Goal: Task Accomplishment & Management: Use online tool/utility

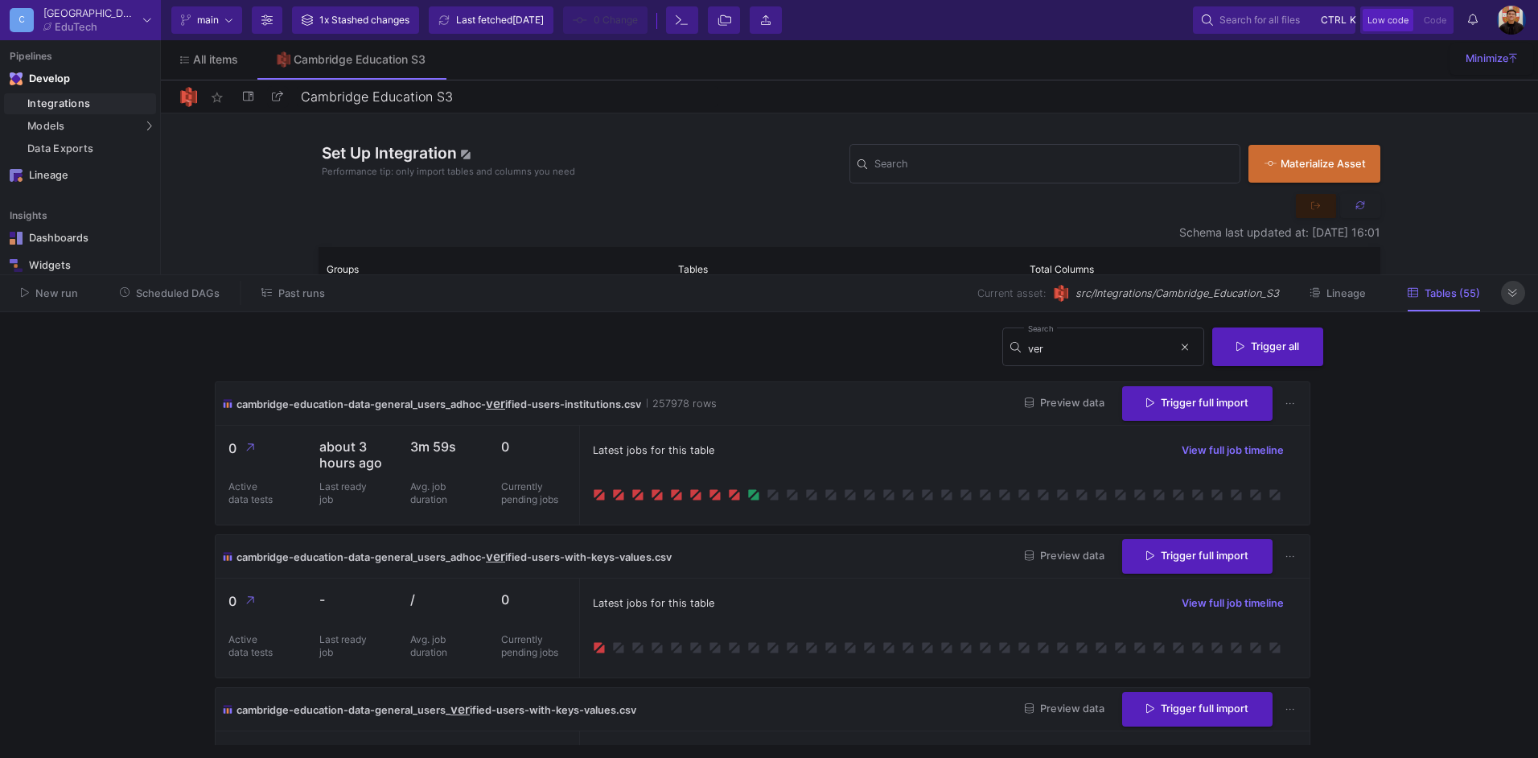
click at [1510, 298] on fa-icon at bounding box center [1512, 293] width 9 height 12
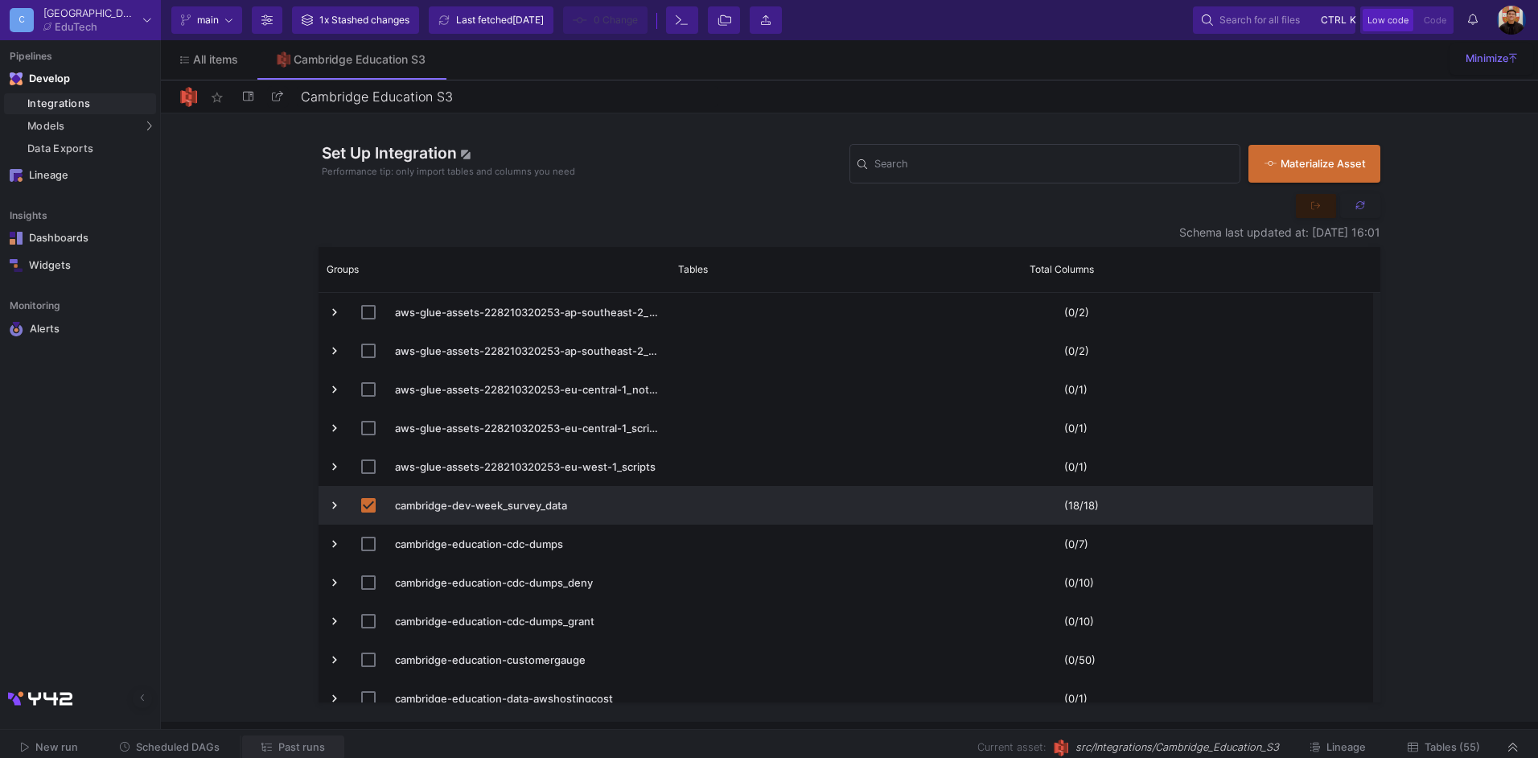
click at [294, 740] on button "Past runs" at bounding box center [293, 747] width 102 height 25
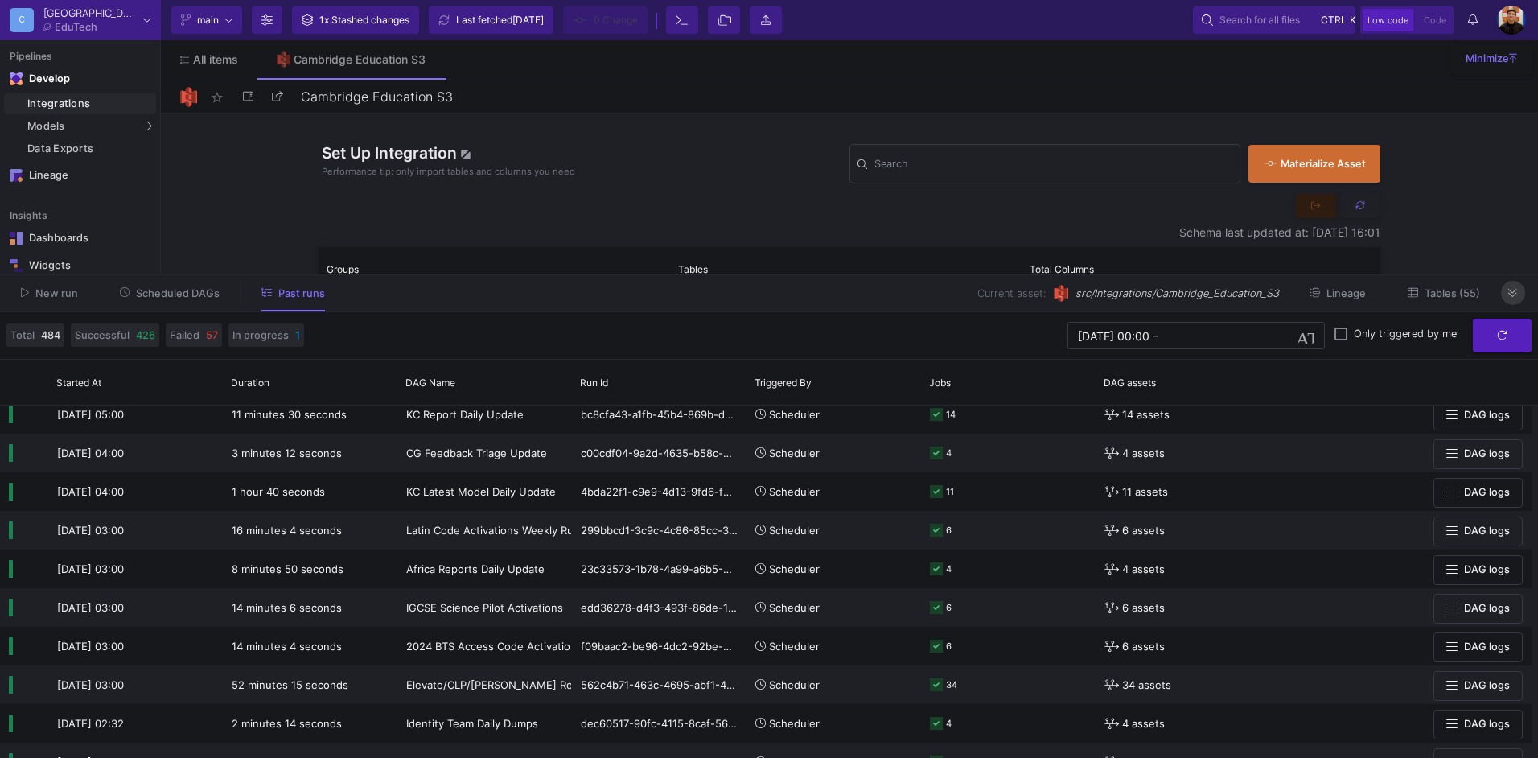
click at [1511, 284] on button at bounding box center [1513, 293] width 24 height 24
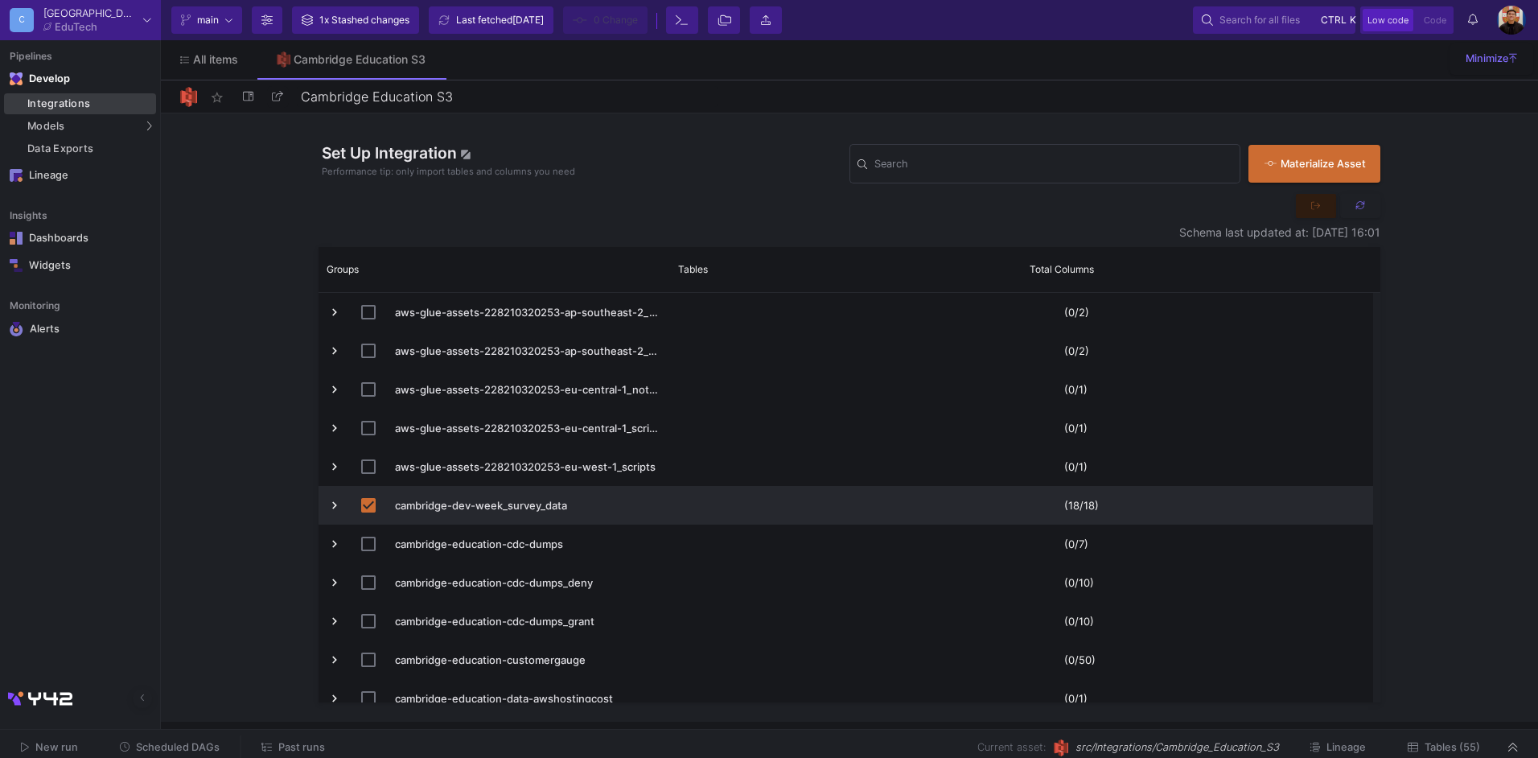
click at [87, 102] on div "Integrations" at bounding box center [89, 103] width 125 height 13
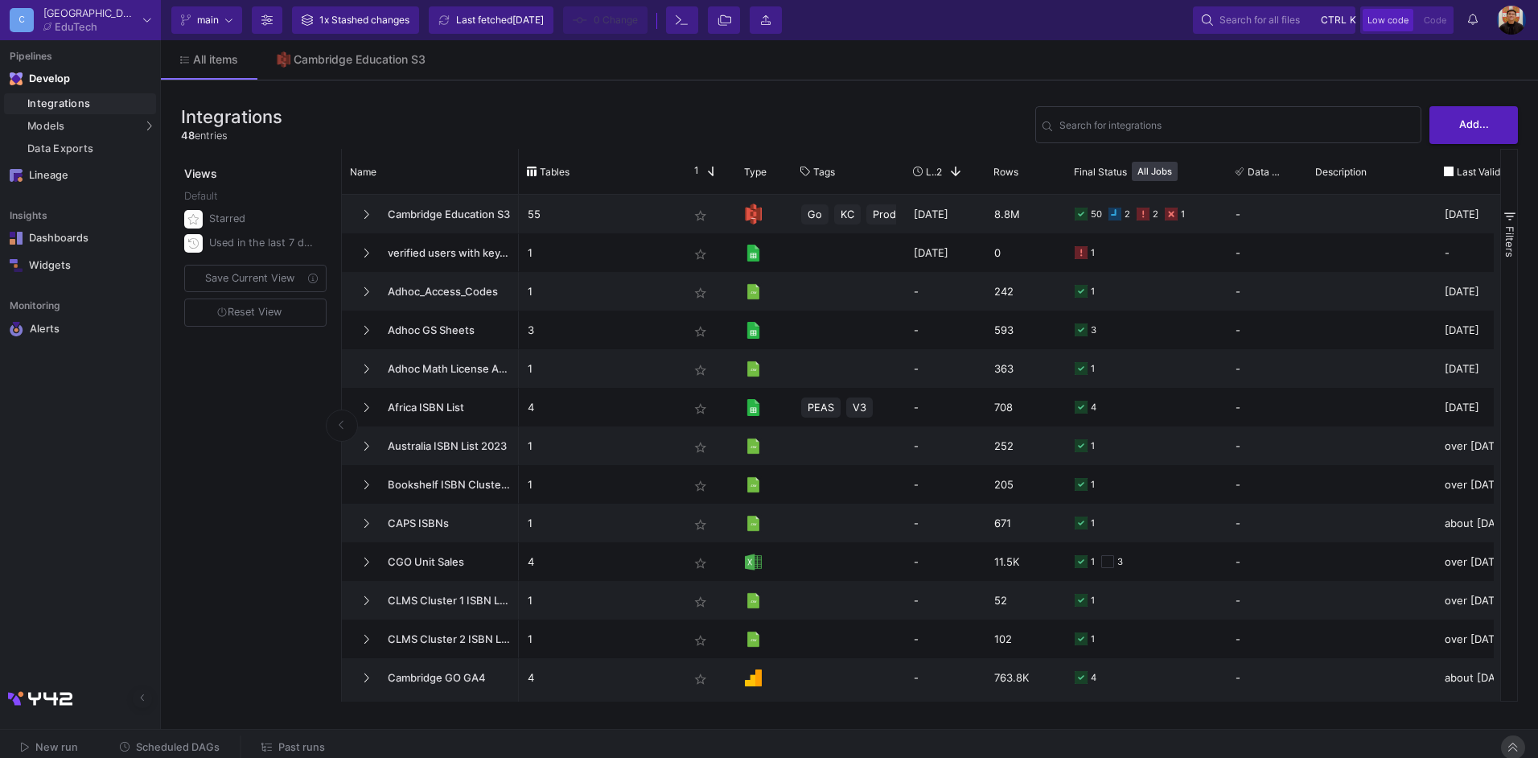
click at [1515, 744] on icon at bounding box center [1512, 746] width 9 height 10
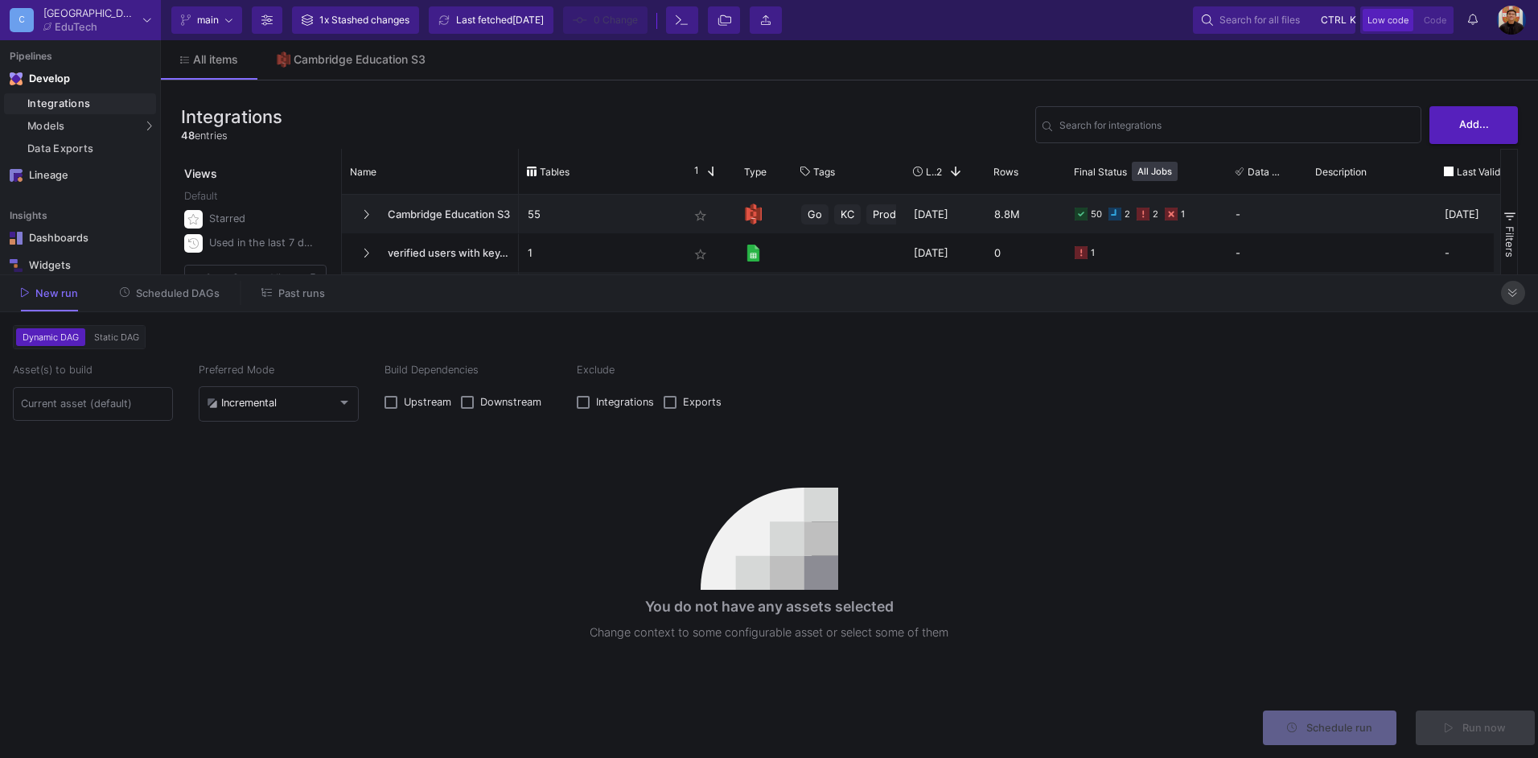
click at [1510, 291] on icon at bounding box center [1512, 293] width 9 height 10
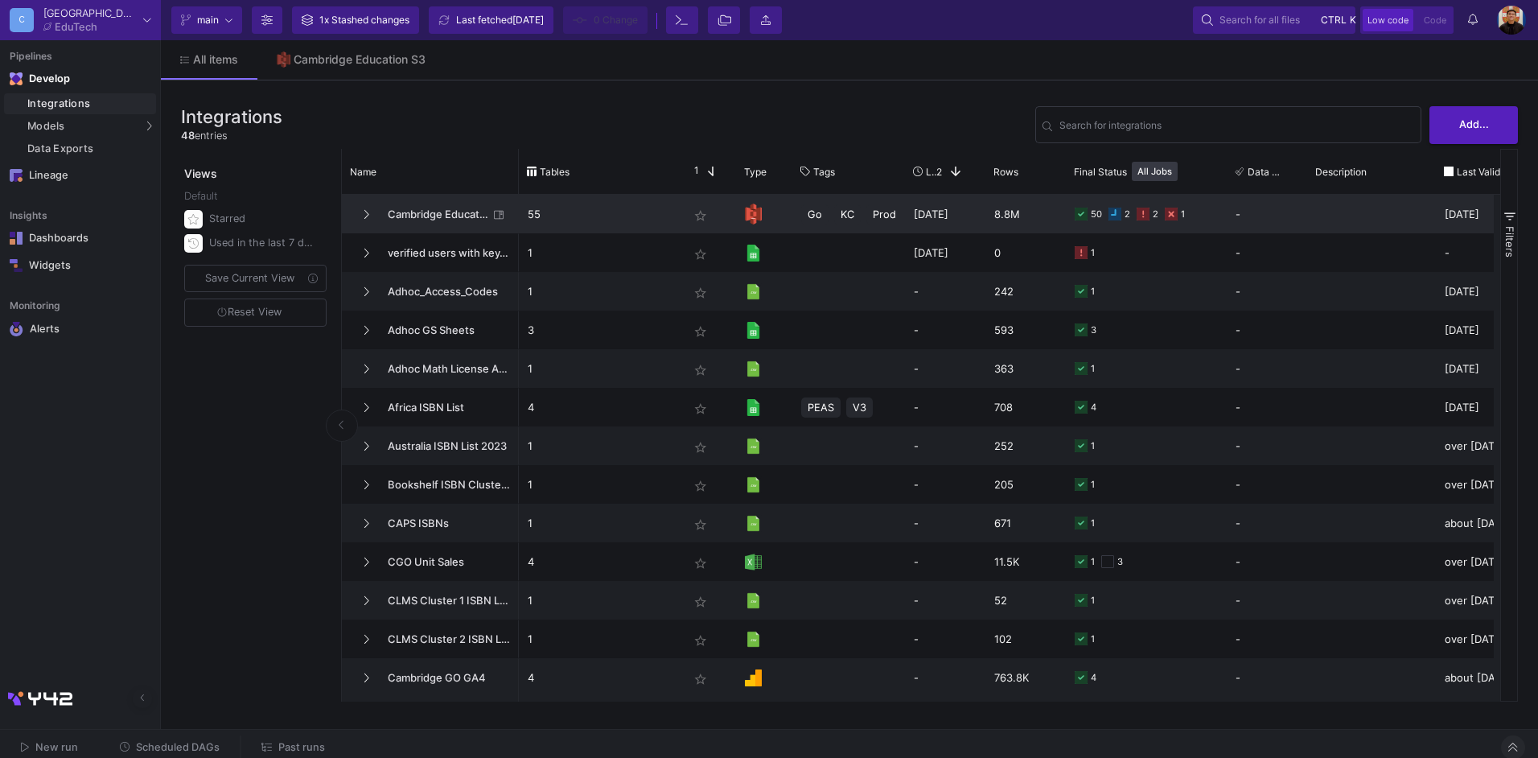
click at [417, 224] on span "Cambridge Education S3" at bounding box center [433, 214] width 110 height 38
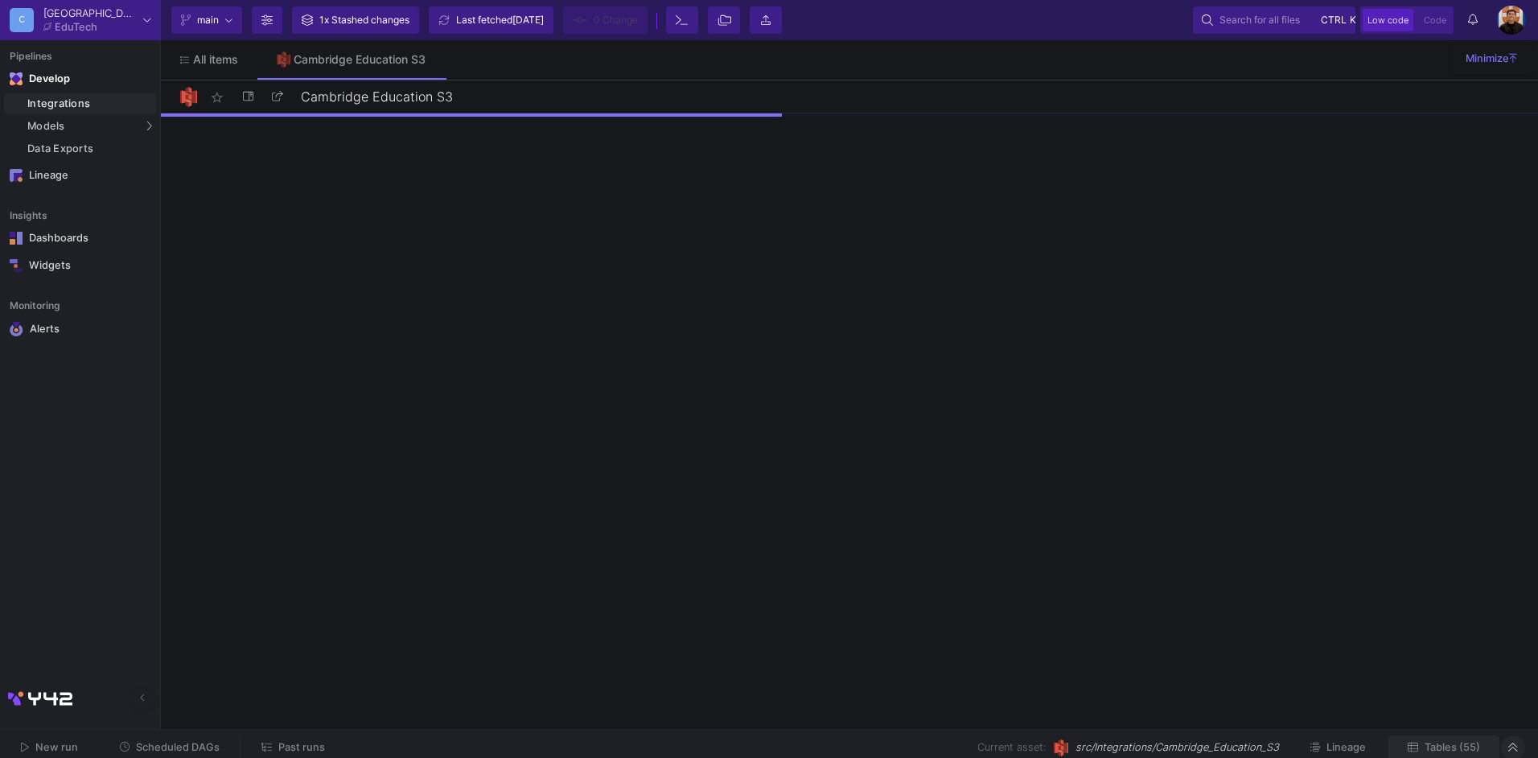
click at [1464, 743] on span "Tables (55)" at bounding box center [1451, 747] width 55 height 12
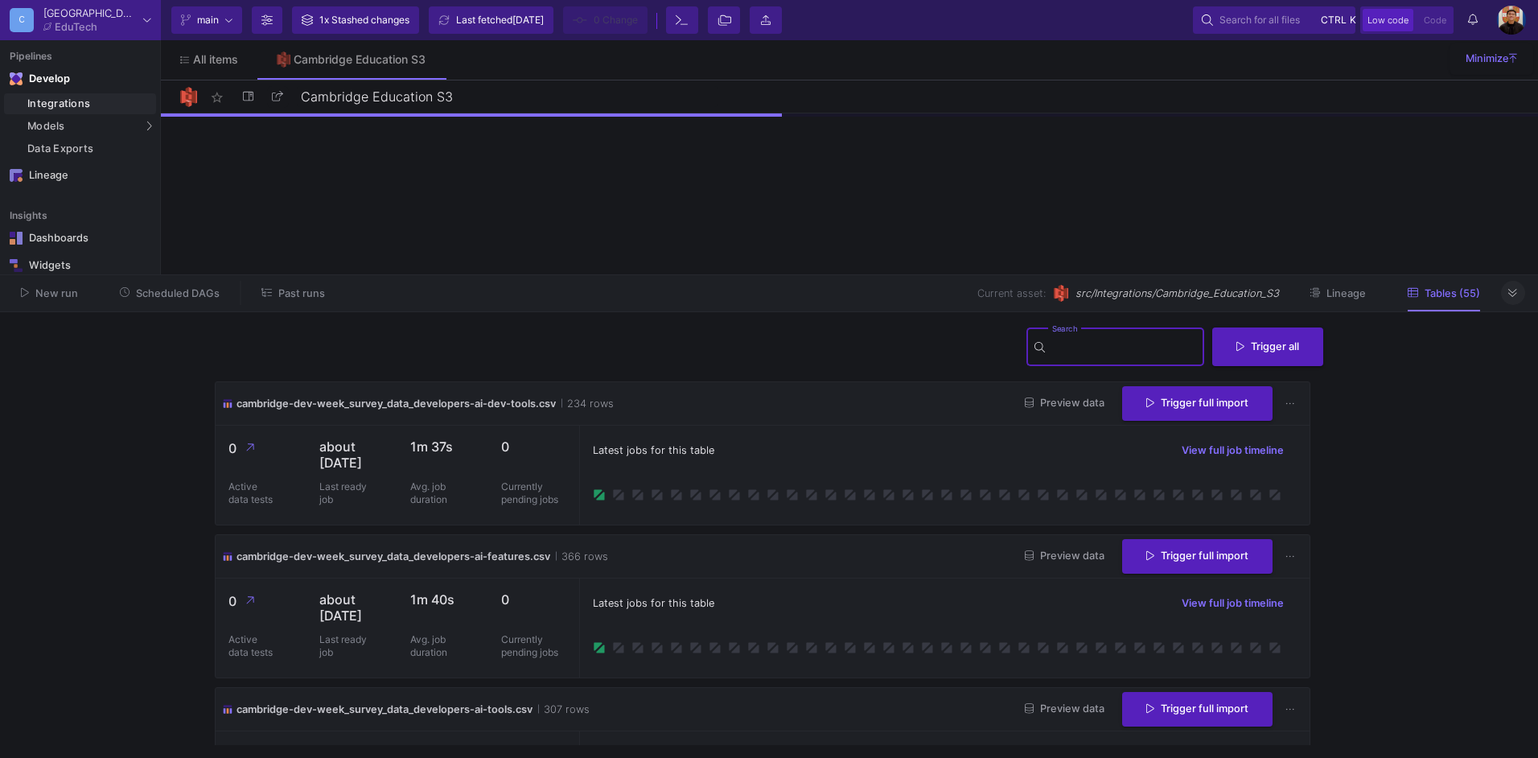
click at [1119, 347] on input "Search" at bounding box center [1124, 349] width 145 height 13
type input "key_"
type input "key"
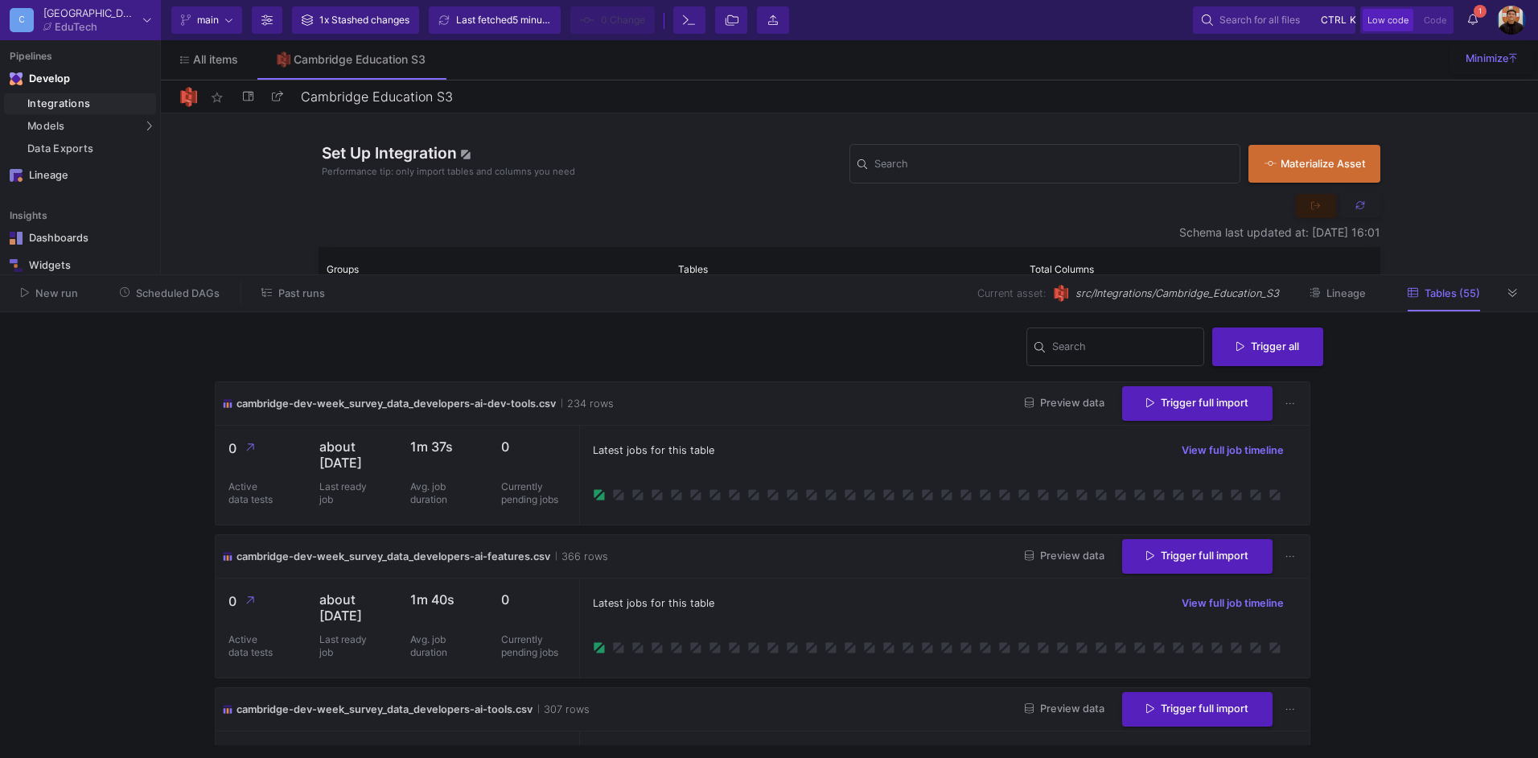
click at [1510, 305] on div at bounding box center [1513, 293] width 24 height 24
click at [1510, 294] on icon at bounding box center [1512, 293] width 9 height 10
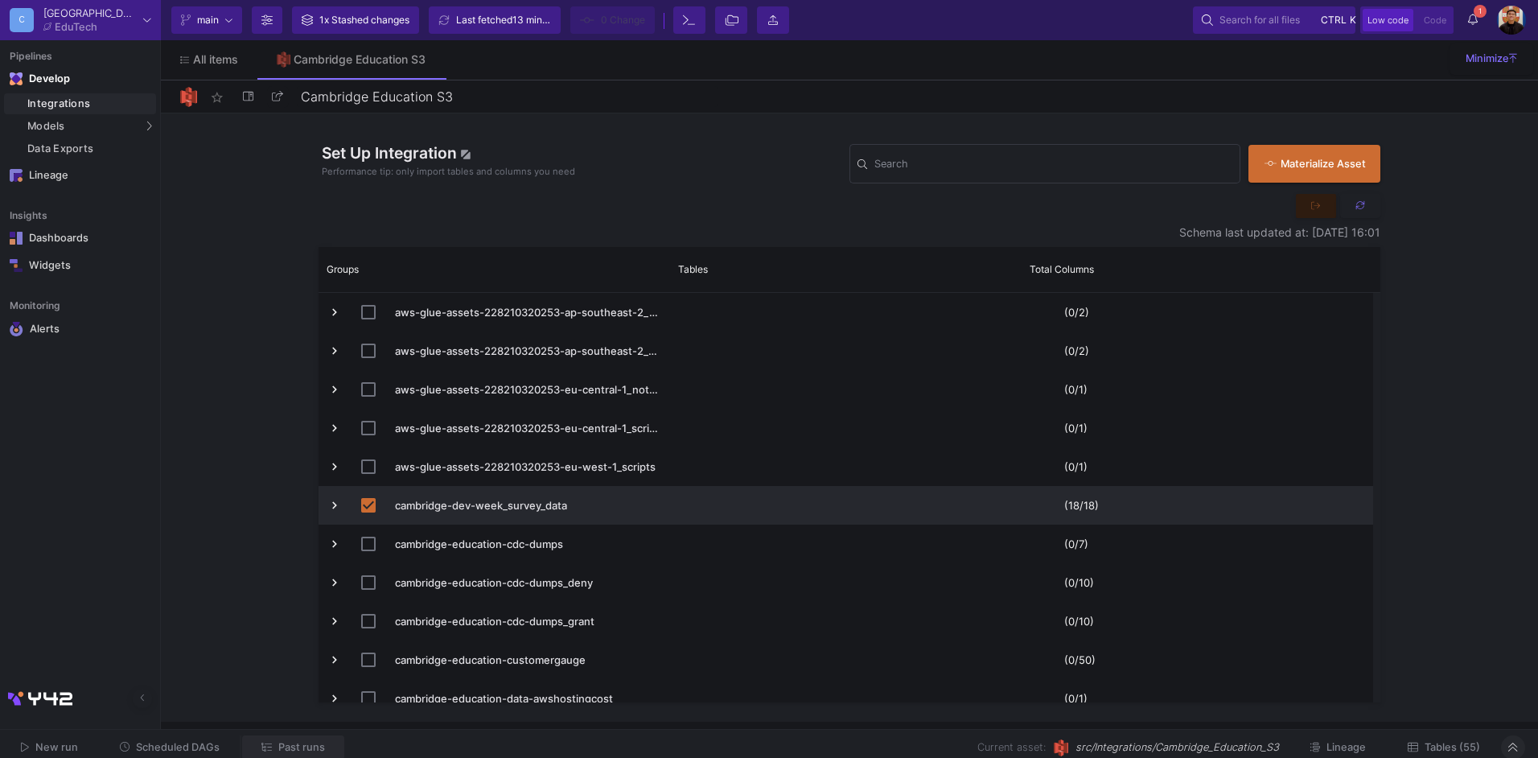
click at [273, 740] on button "Past runs" at bounding box center [293, 747] width 102 height 25
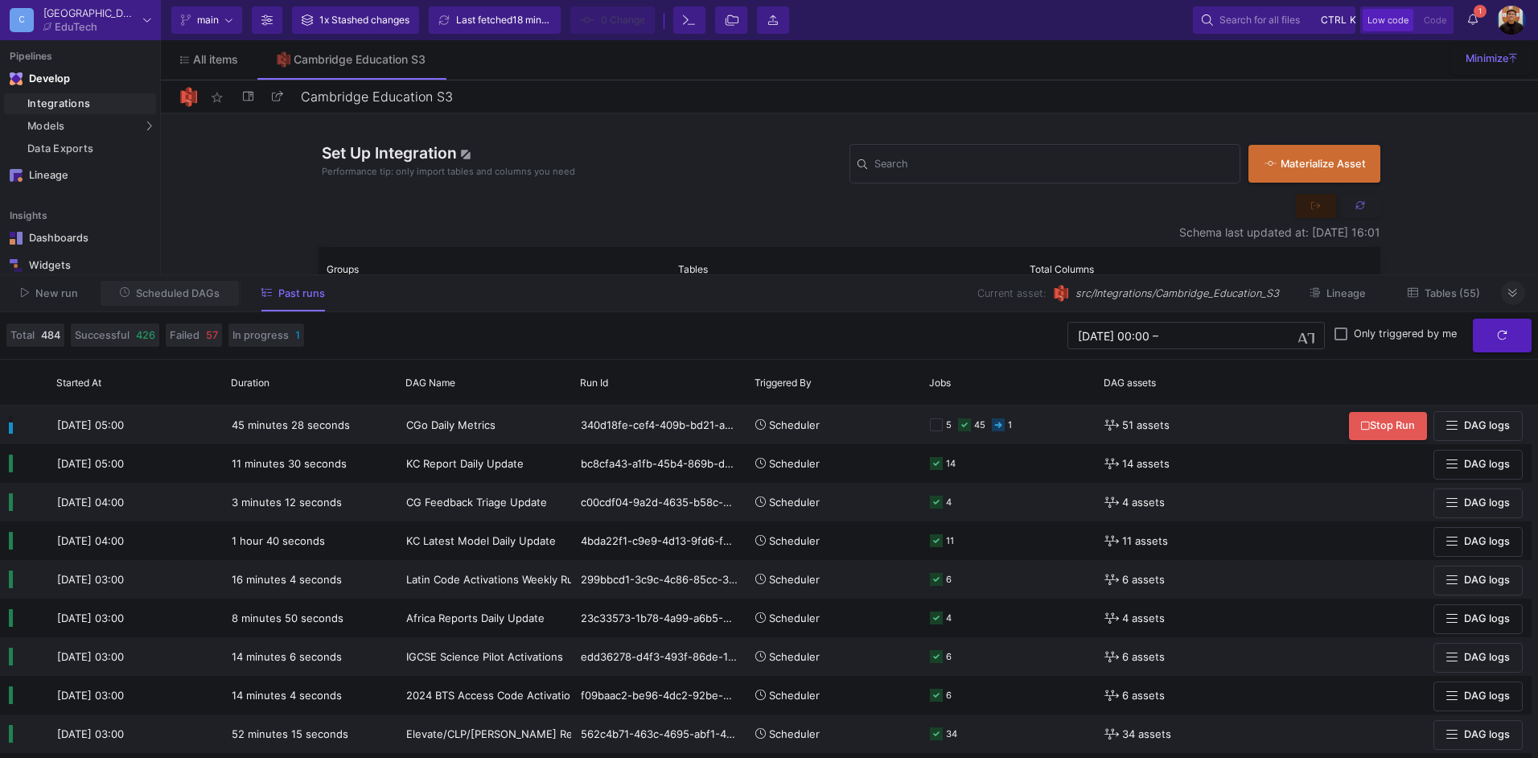
click at [209, 301] on button "Scheduled DAGs" at bounding box center [170, 293] width 139 height 25
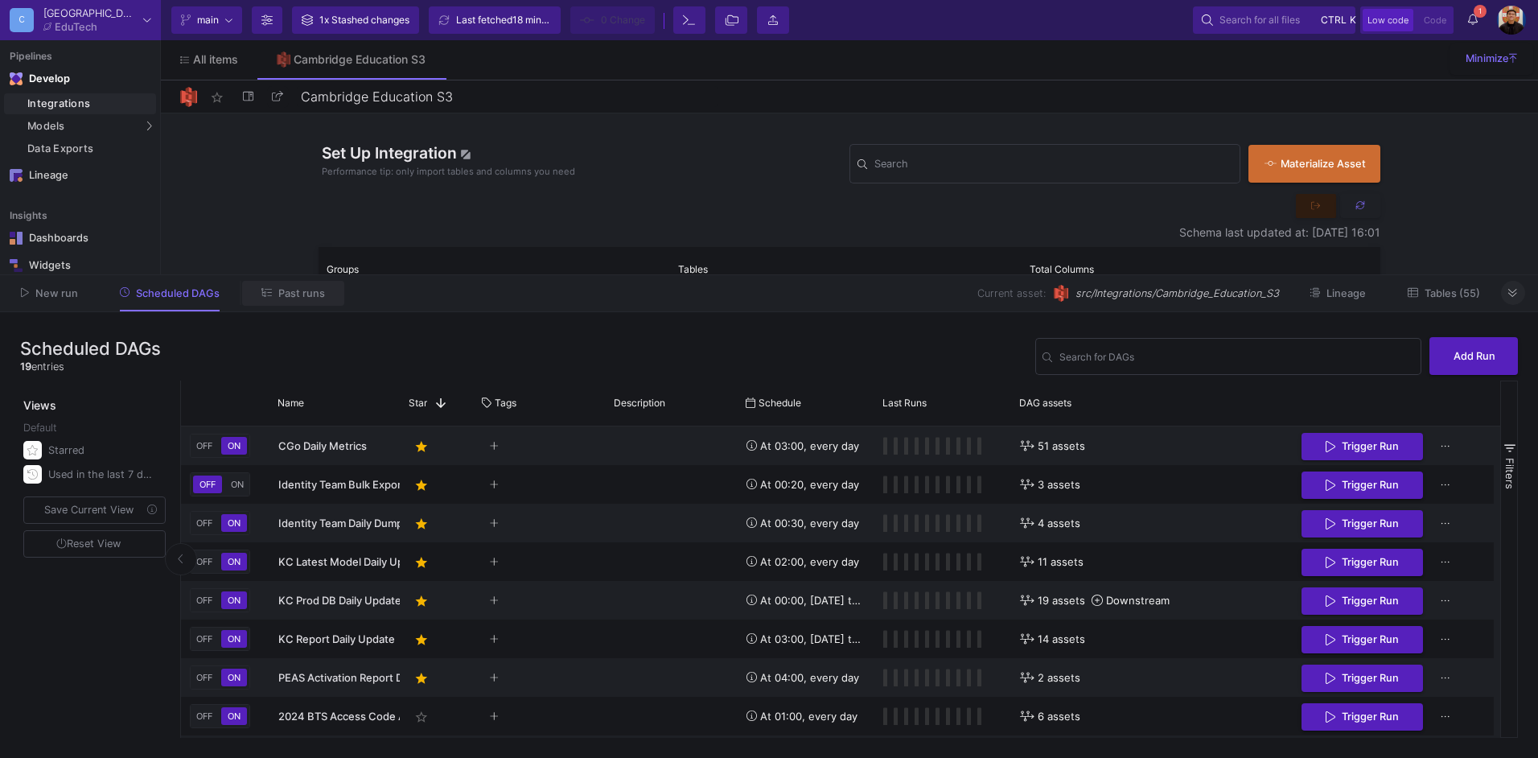
click at [310, 300] on button "Past runs" at bounding box center [293, 293] width 102 height 25
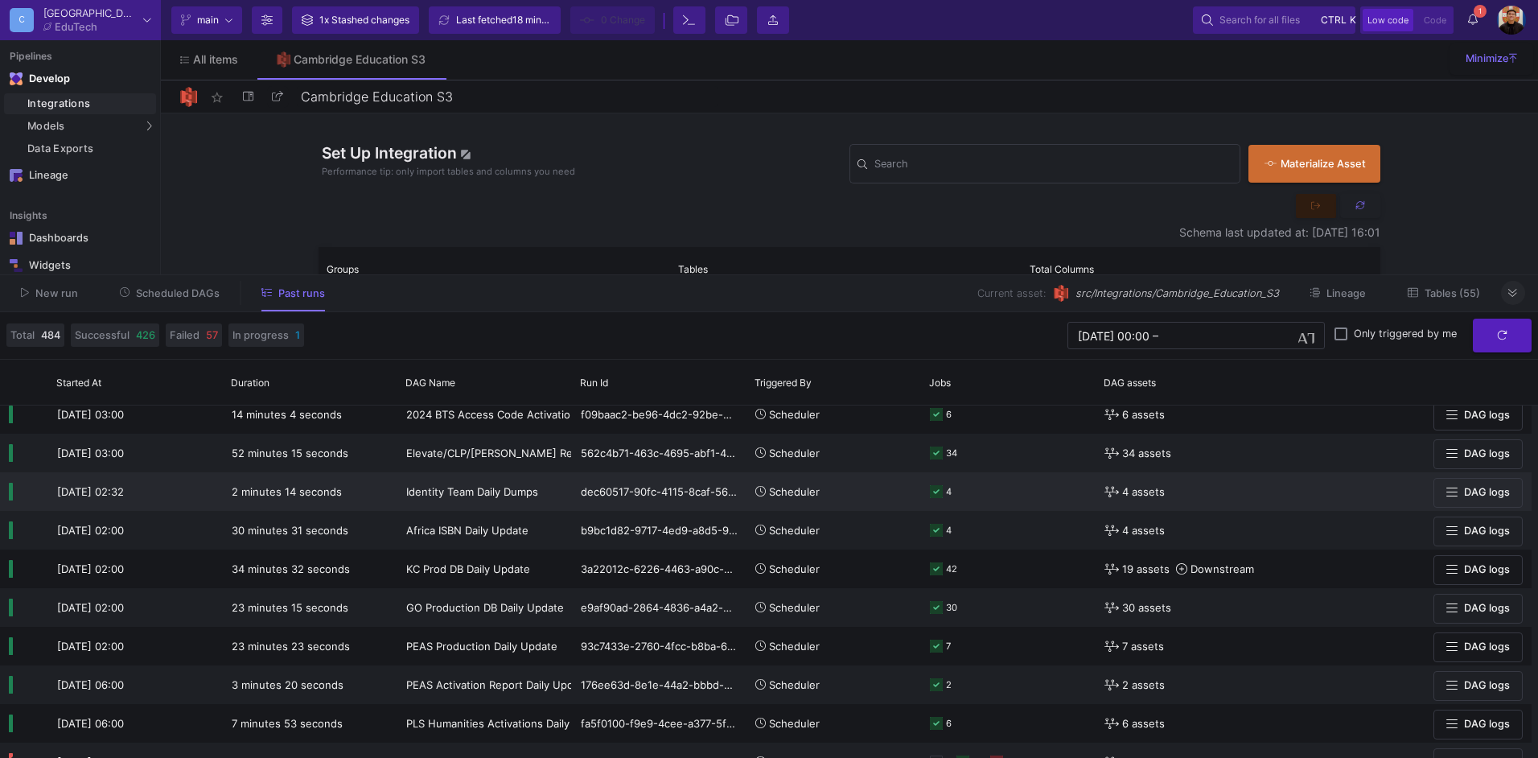
scroll to position [281, 0]
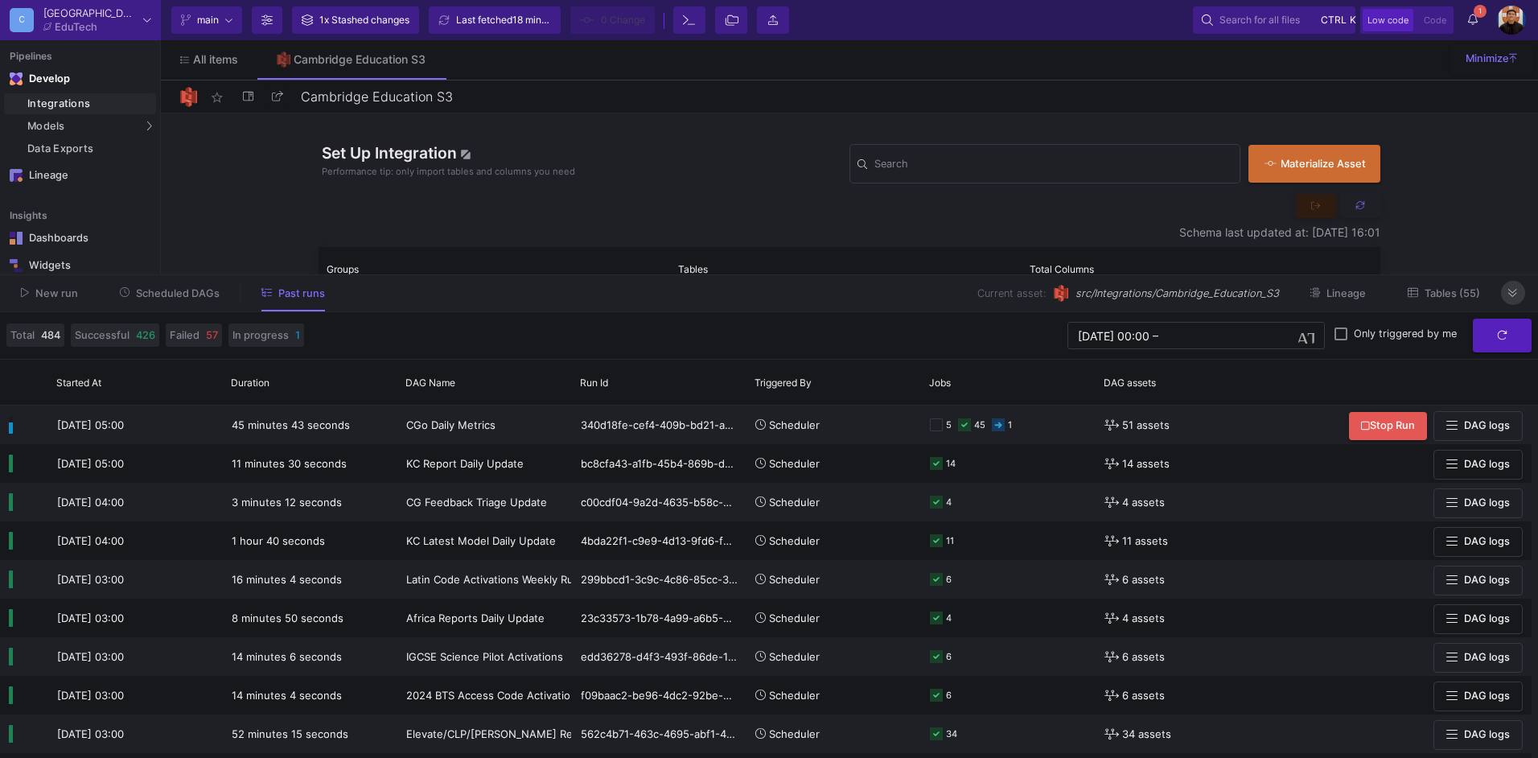
click at [1511, 297] on icon at bounding box center [1512, 293] width 9 height 10
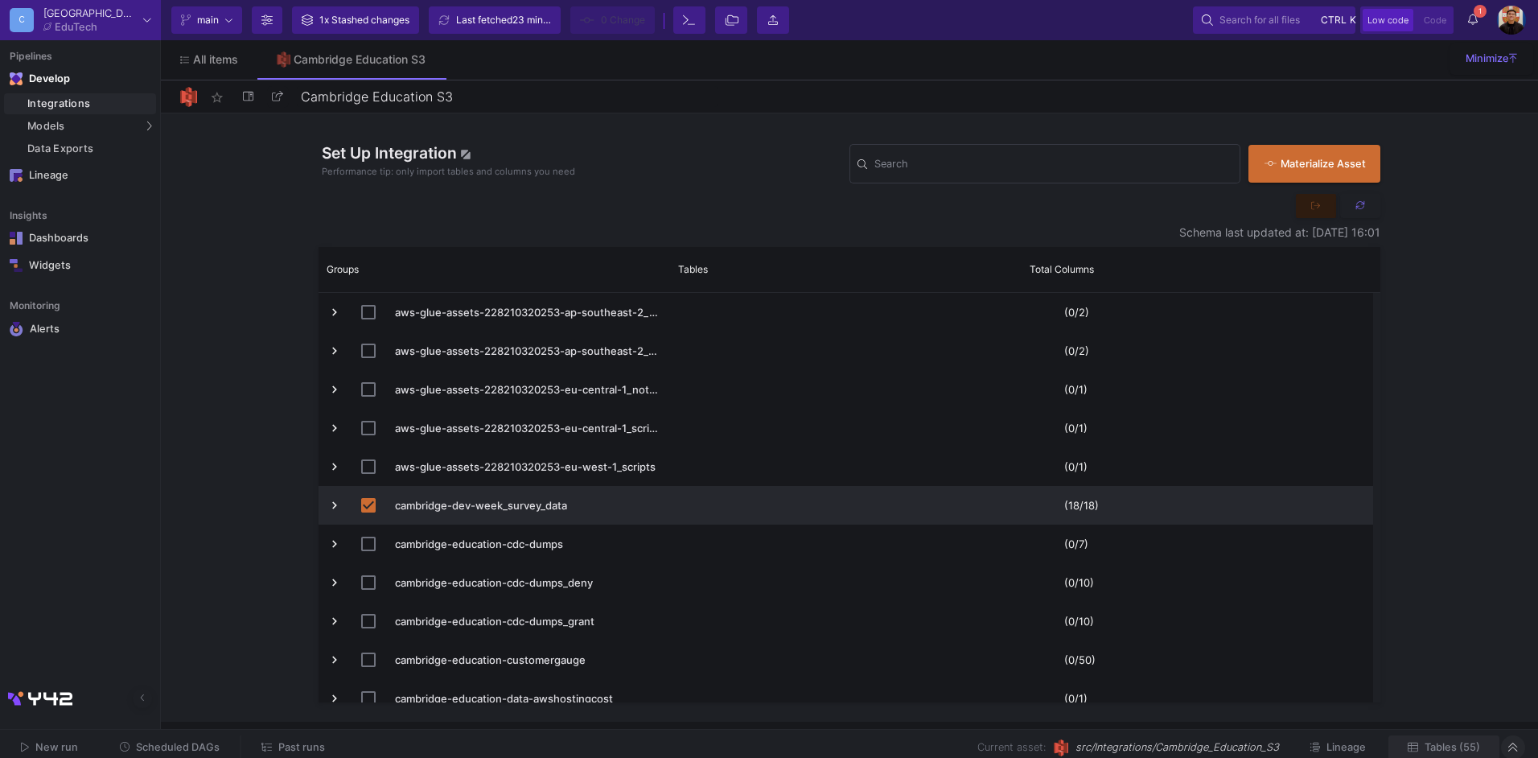
click at [1472, 755] on button "Tables (55)" at bounding box center [1443, 747] width 111 height 25
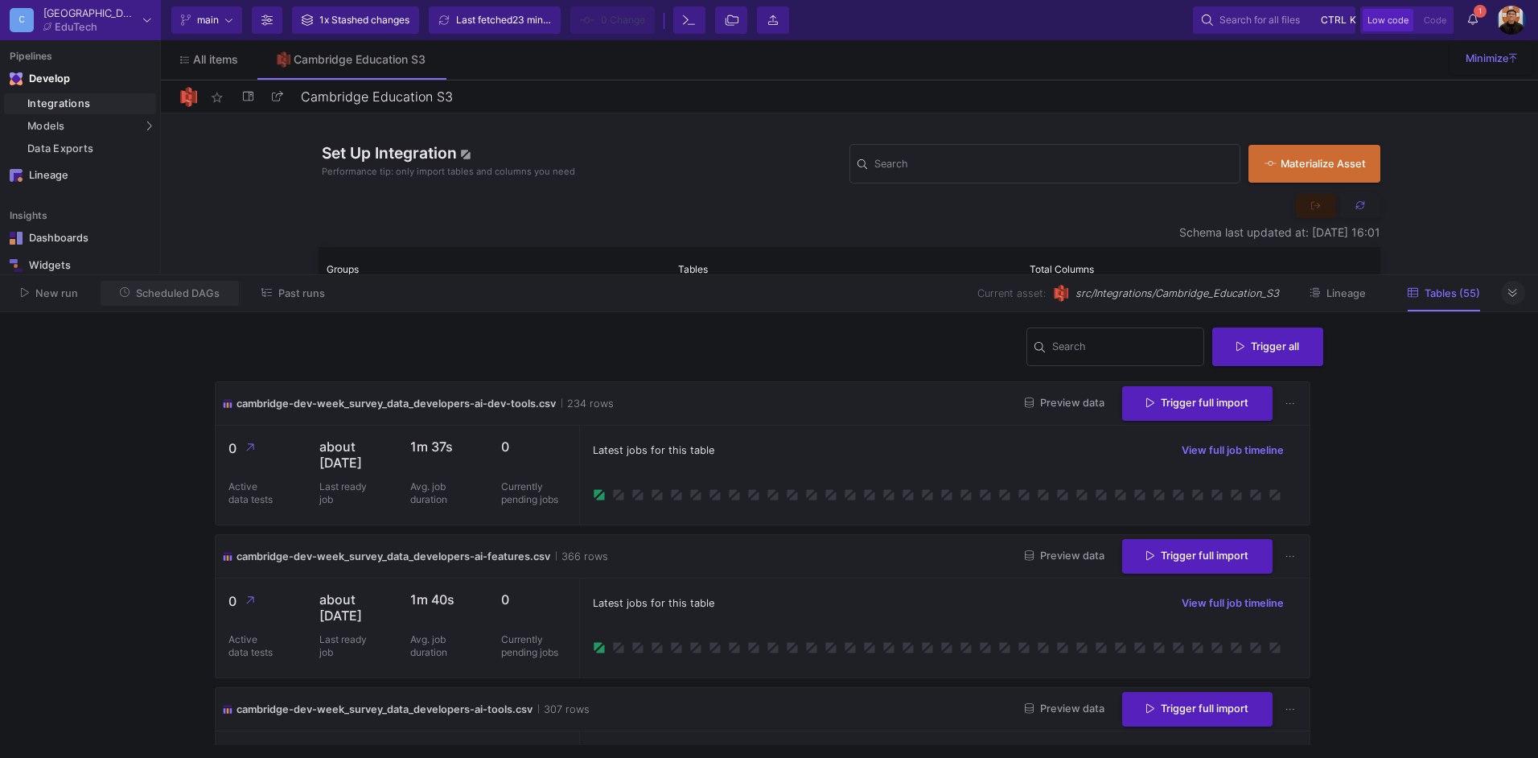
click at [214, 288] on span "Scheduled DAGs" at bounding box center [178, 293] width 84 height 12
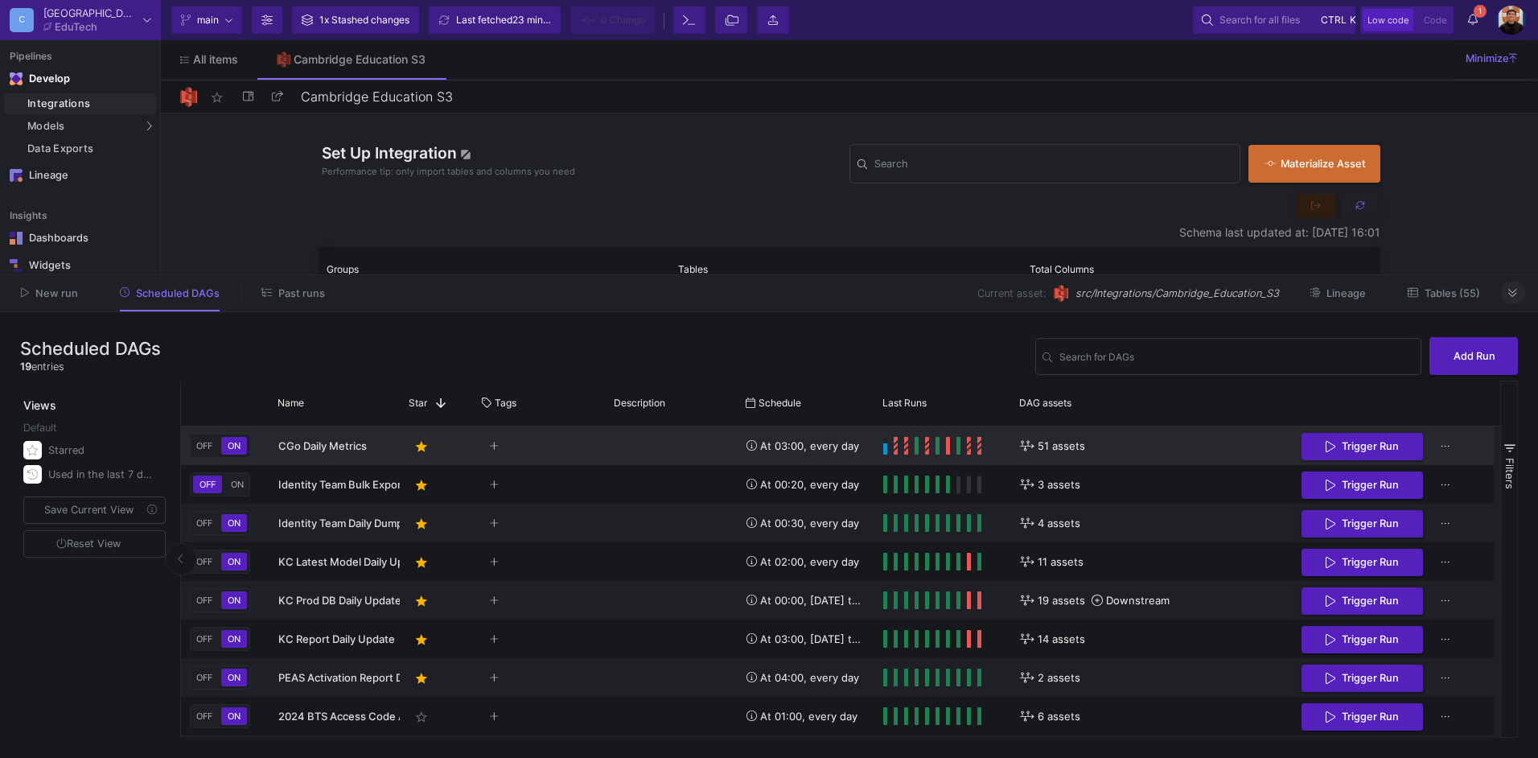
click at [842, 433] on div "At 03:00, every day" at bounding box center [805, 446] width 119 height 38
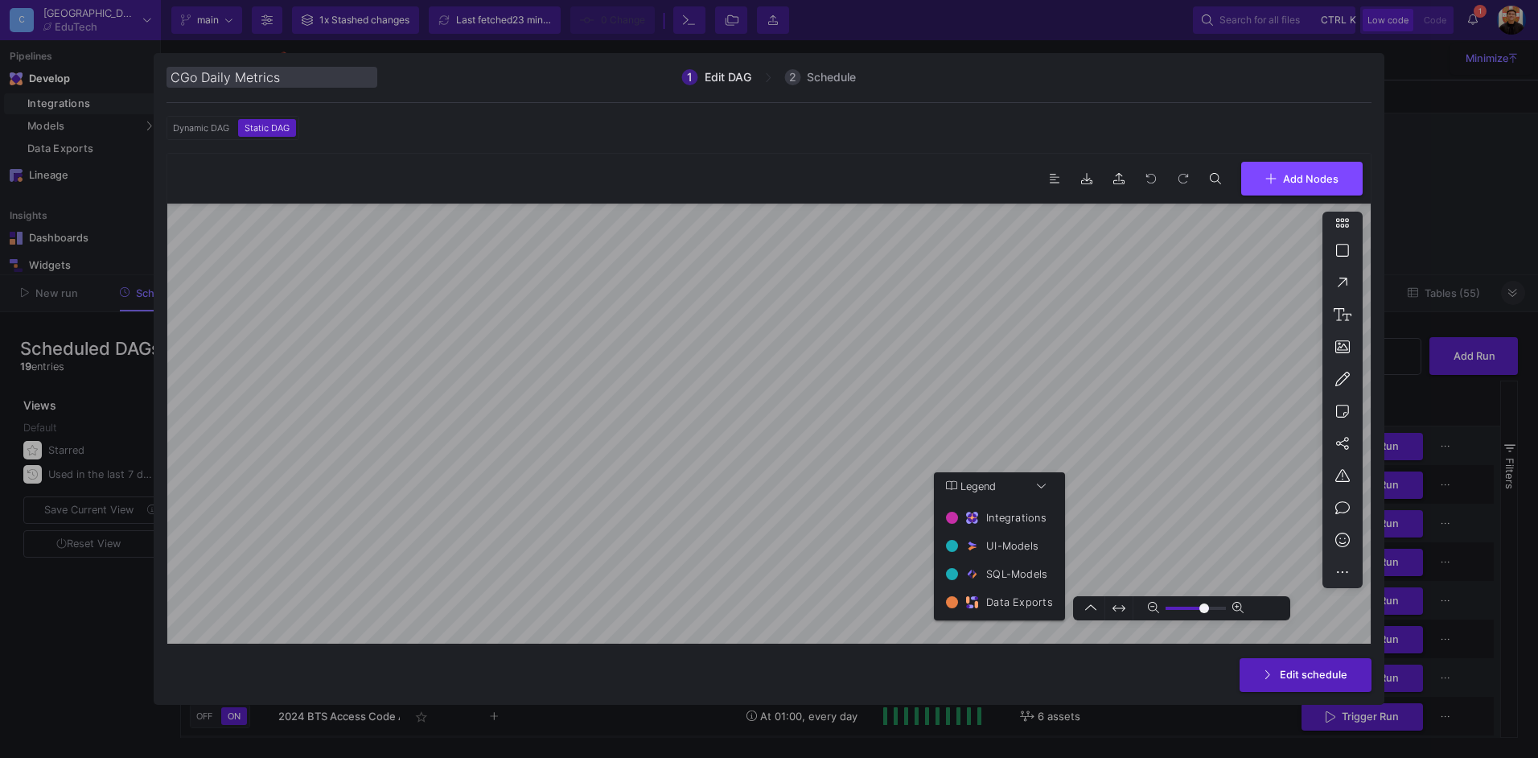
type input "0"
click at [962, 745] on div at bounding box center [769, 379] width 1538 height 758
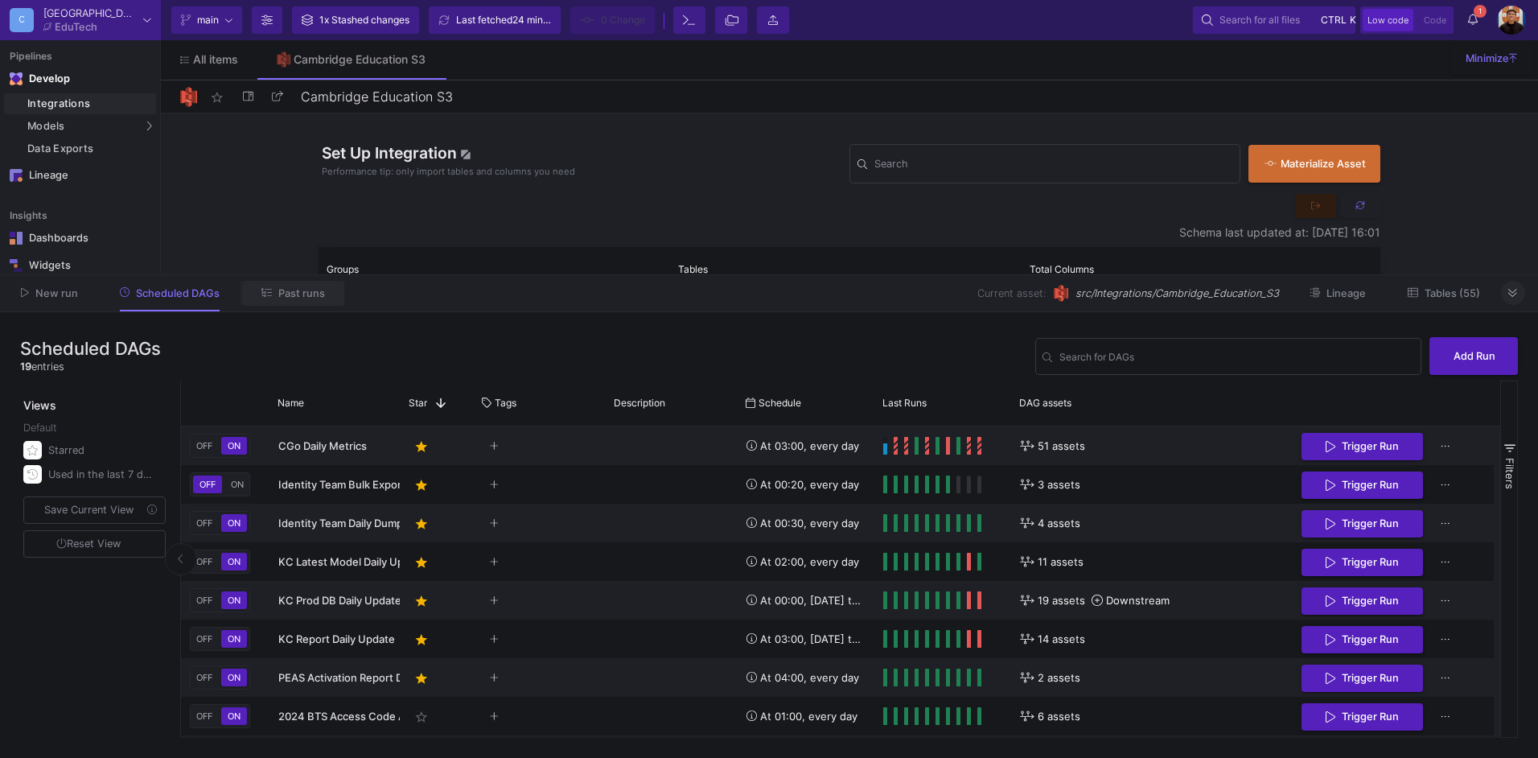
click at [298, 290] on span "Past runs" at bounding box center [301, 293] width 47 height 12
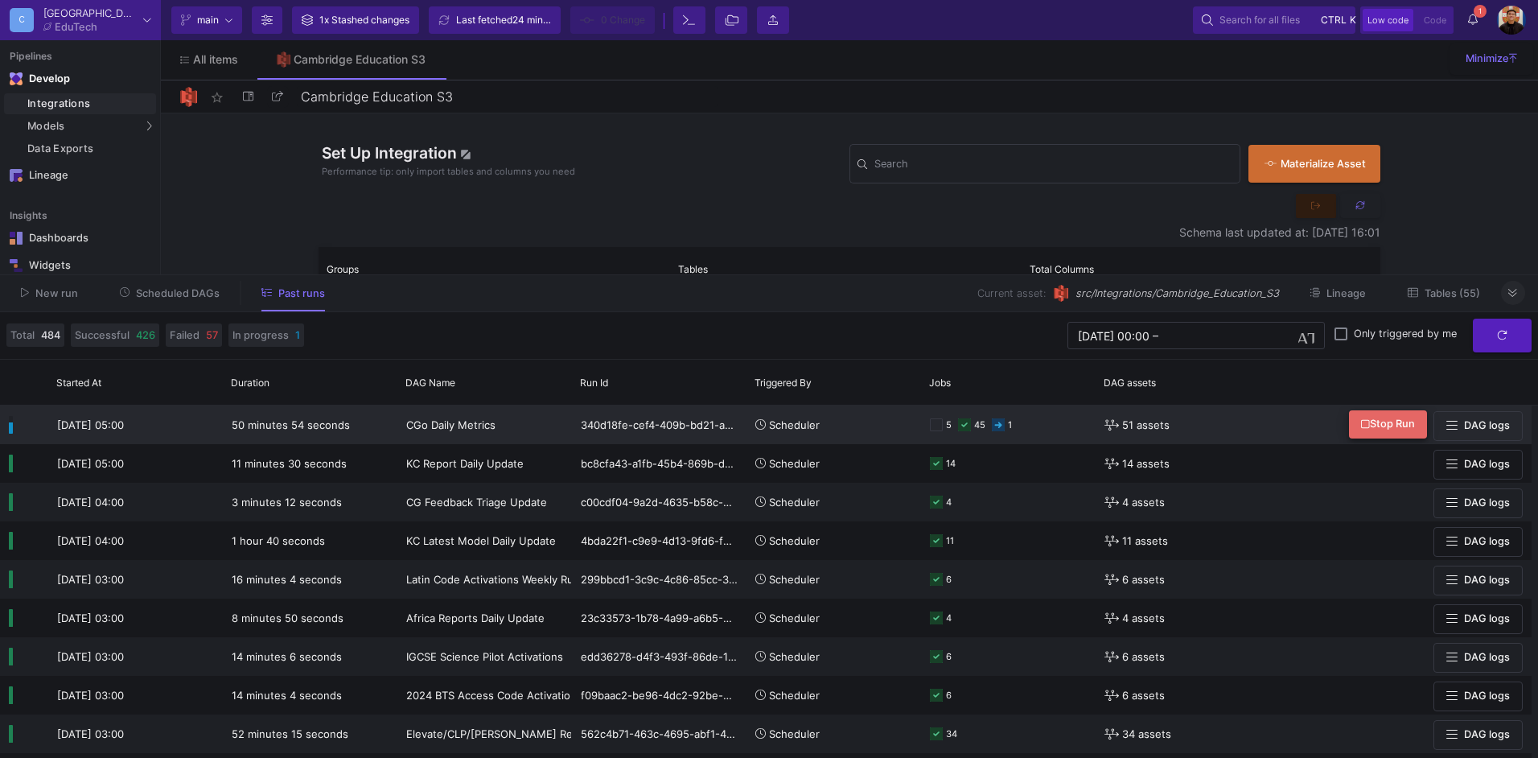
click at [1386, 422] on span "Stop Run" at bounding box center [1388, 423] width 54 height 12
click at [174, 296] on span "Scheduled DAGs" at bounding box center [178, 293] width 84 height 12
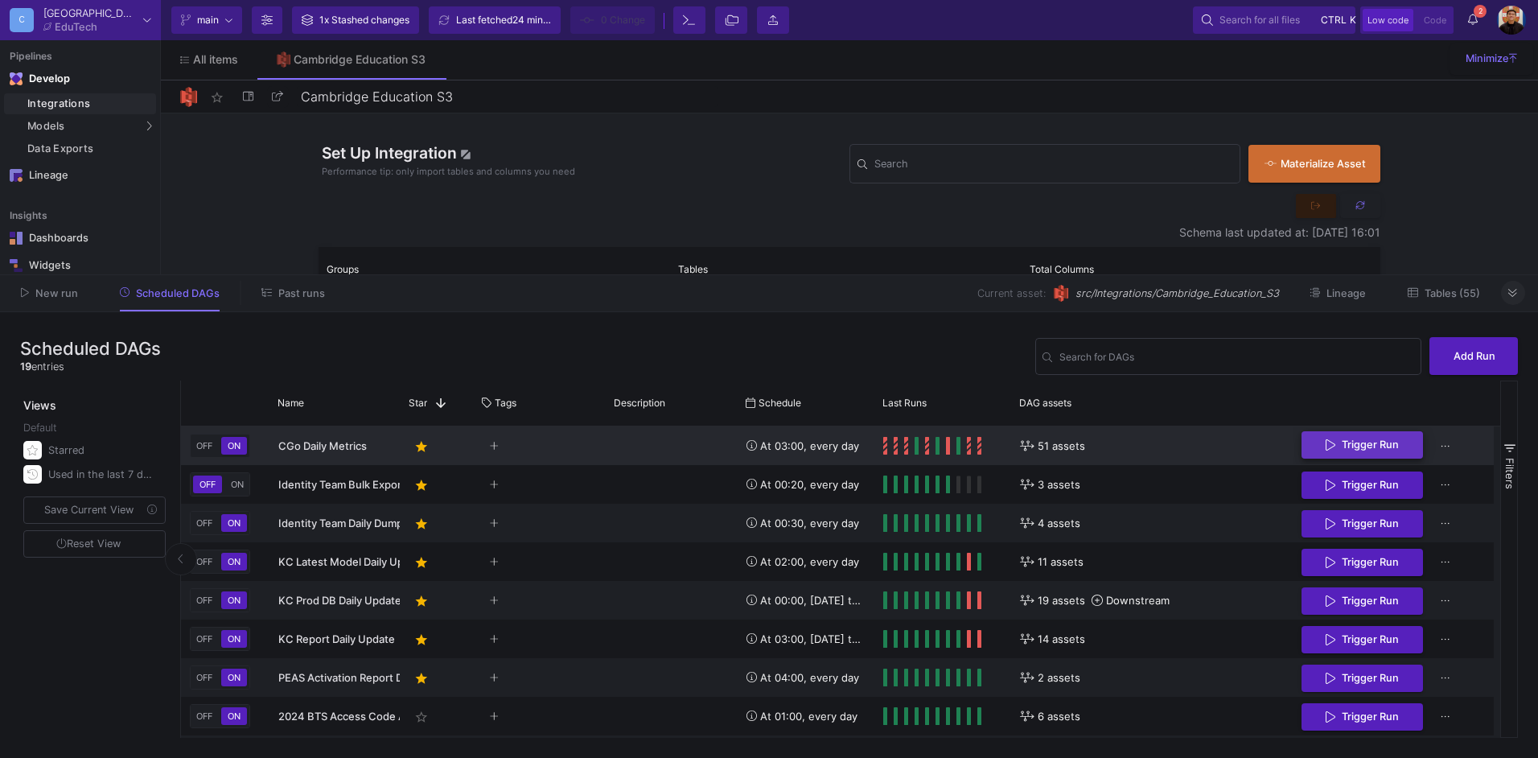
click at [1376, 456] on button "Trigger Run" at bounding box center [1361, 445] width 121 height 28
click at [266, 294] on icon at bounding box center [266, 292] width 10 height 10
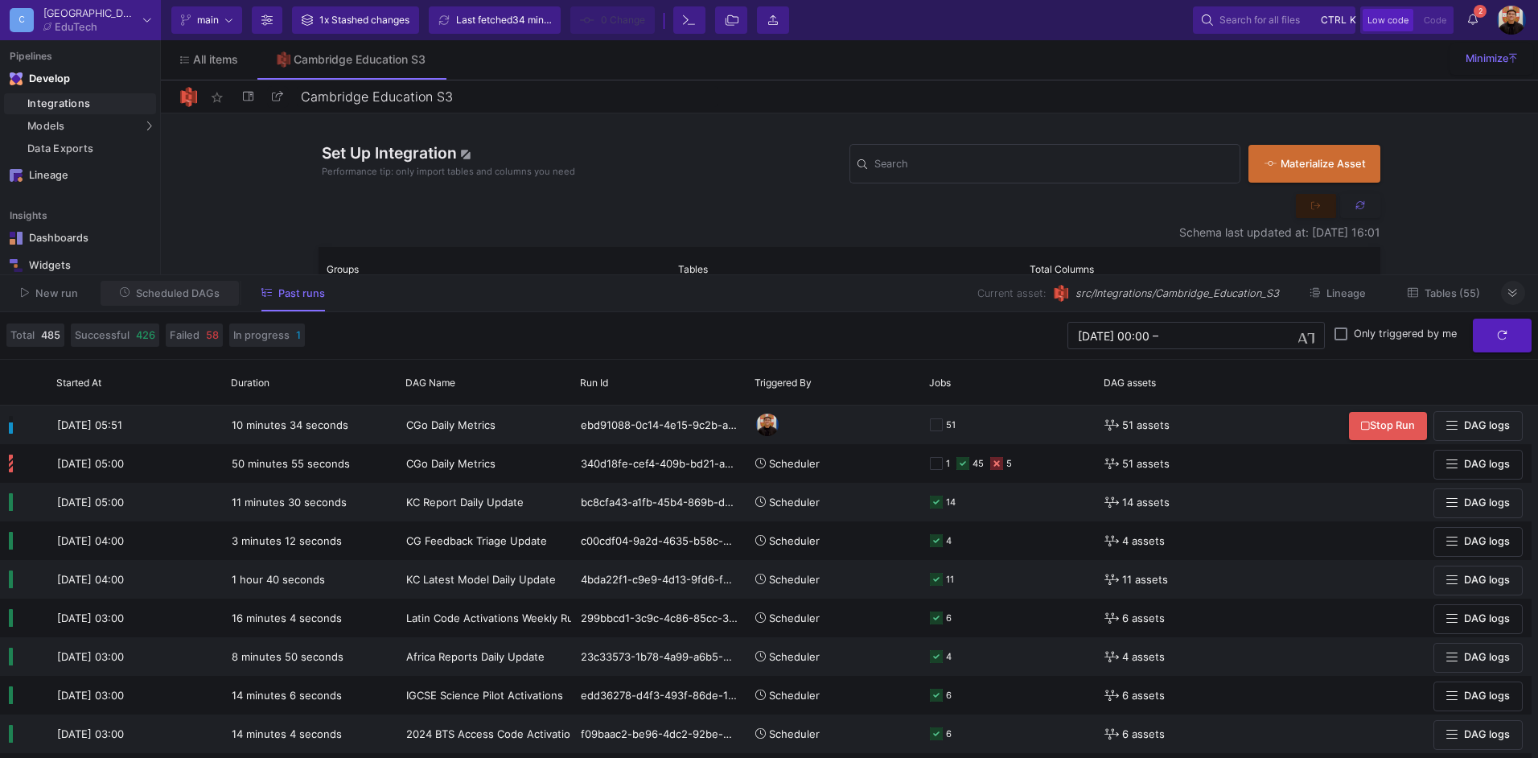
click at [179, 299] on button "Scheduled DAGs" at bounding box center [170, 293] width 139 height 25
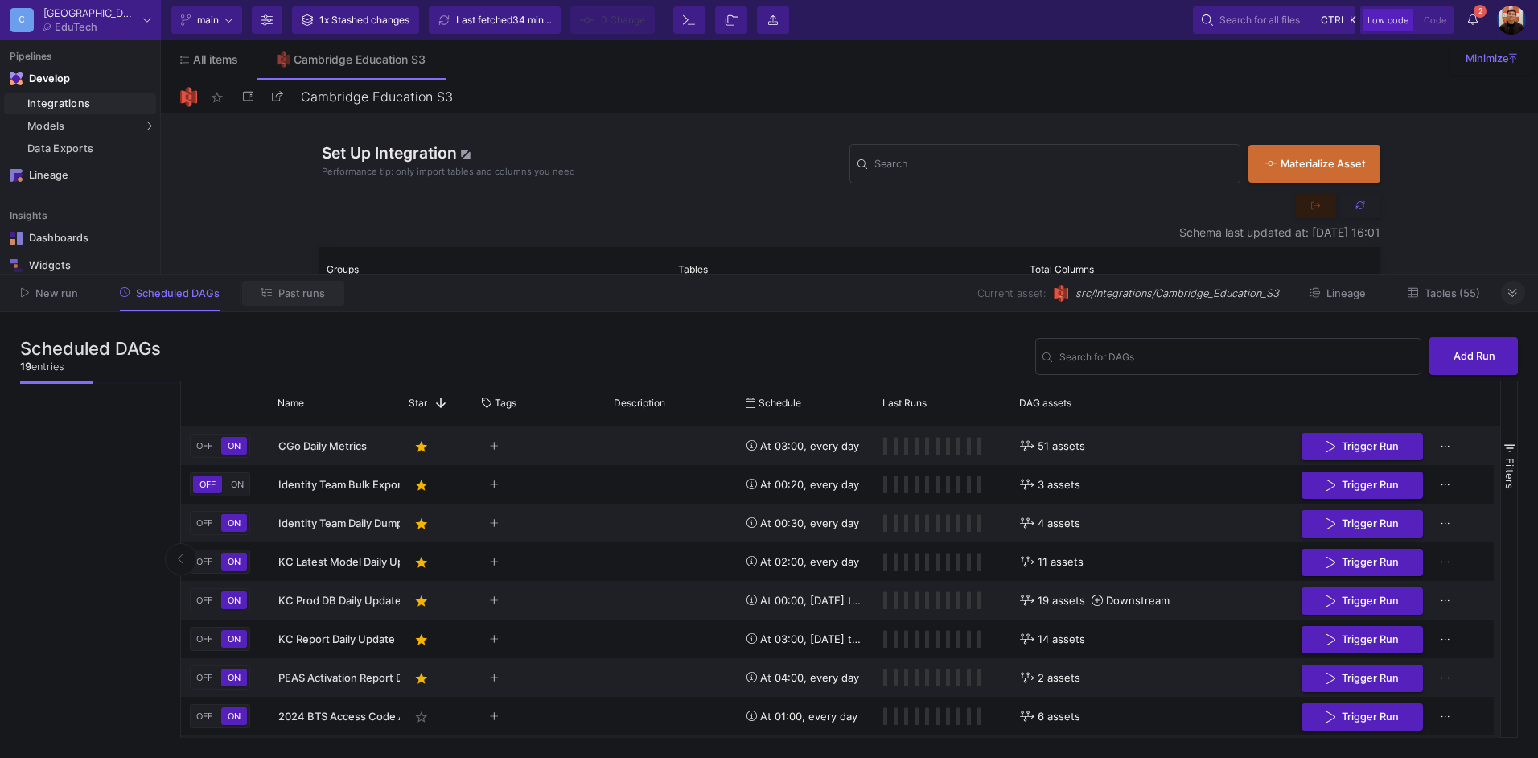
click at [272, 294] on span "Past runs" at bounding box center [293, 292] width 64 height 12
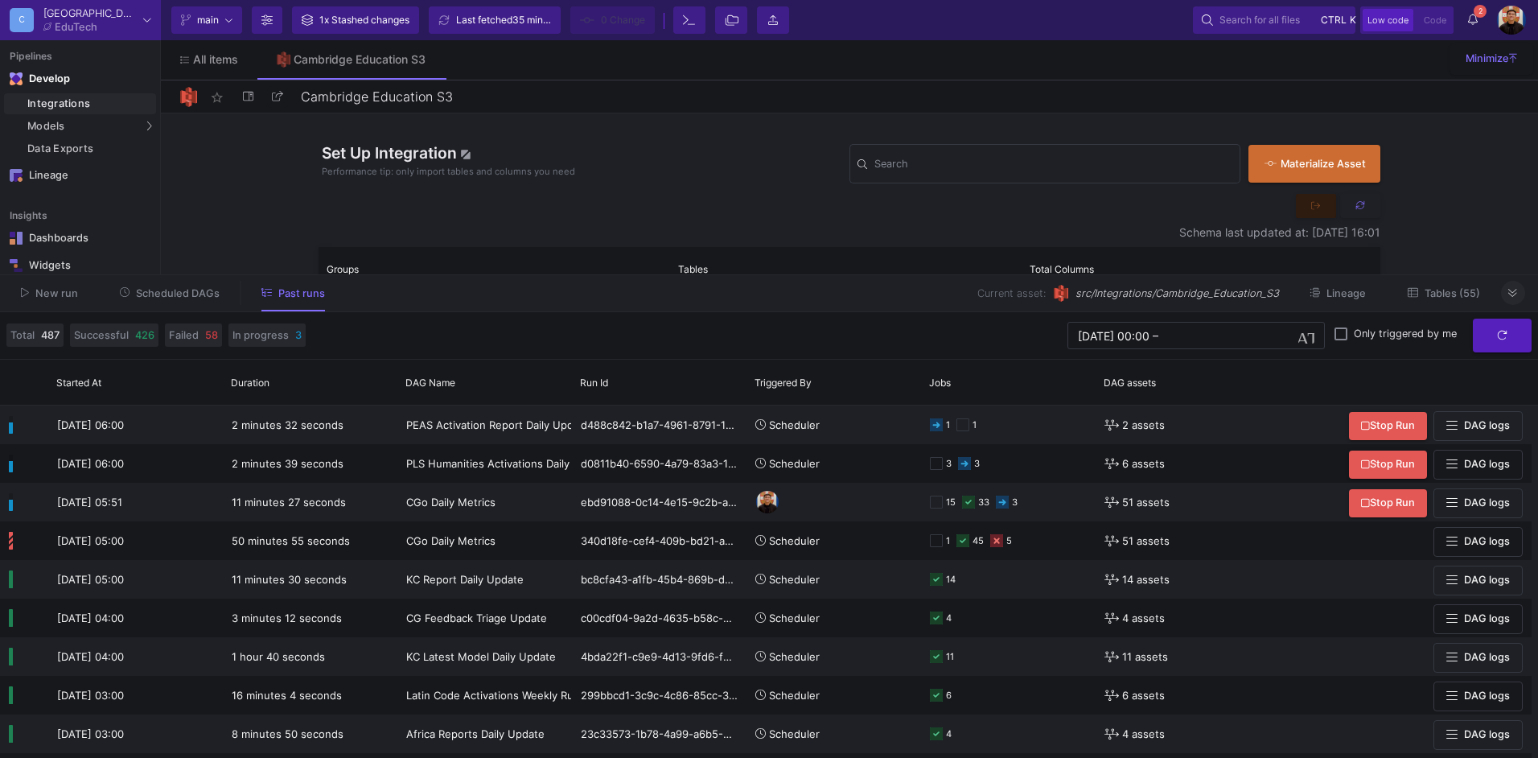
click at [191, 289] on span "Scheduled DAGs" at bounding box center [178, 293] width 84 height 12
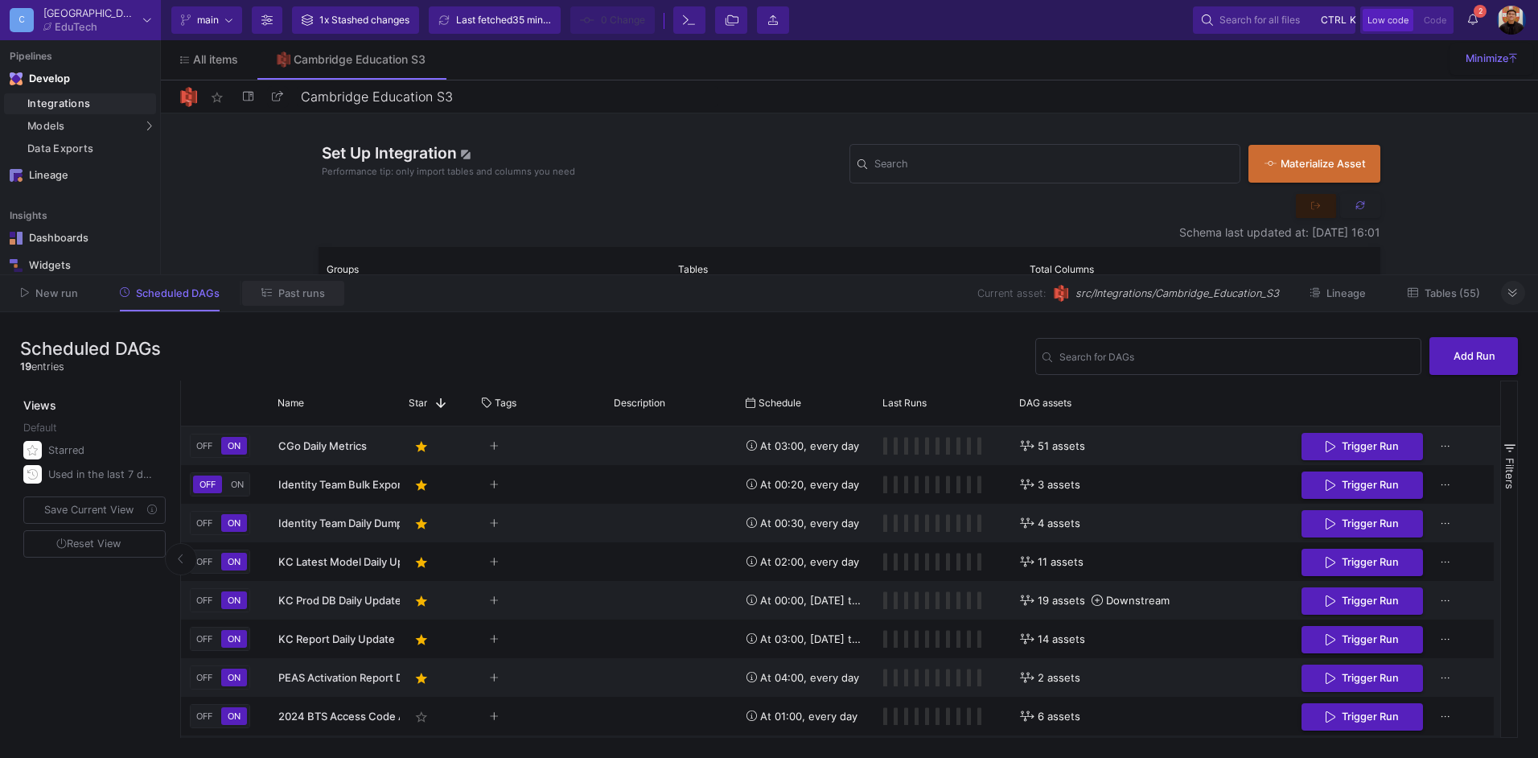
click at [293, 286] on span "Past runs" at bounding box center [293, 292] width 64 height 12
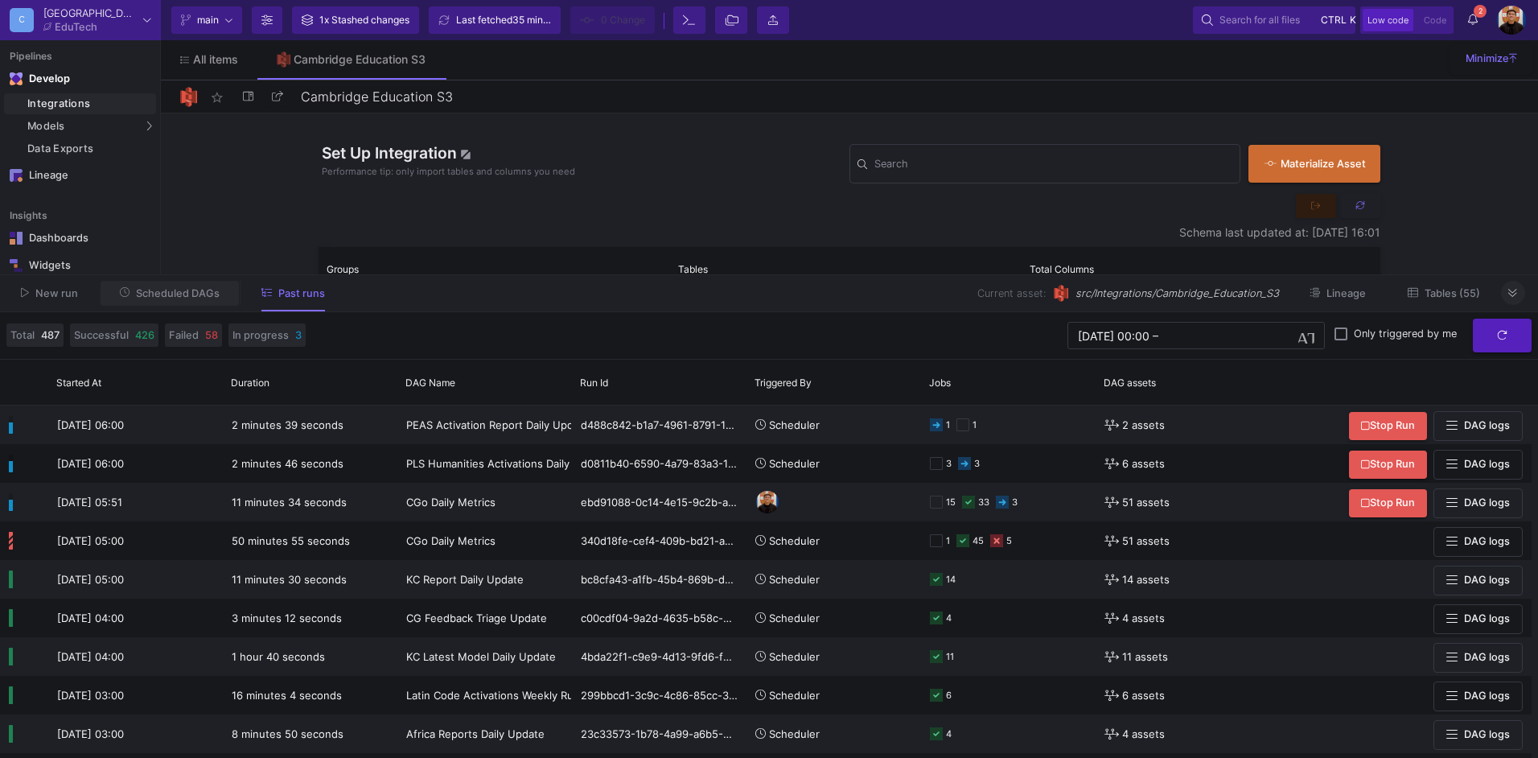
click at [220, 297] on button "Scheduled DAGs" at bounding box center [170, 293] width 139 height 25
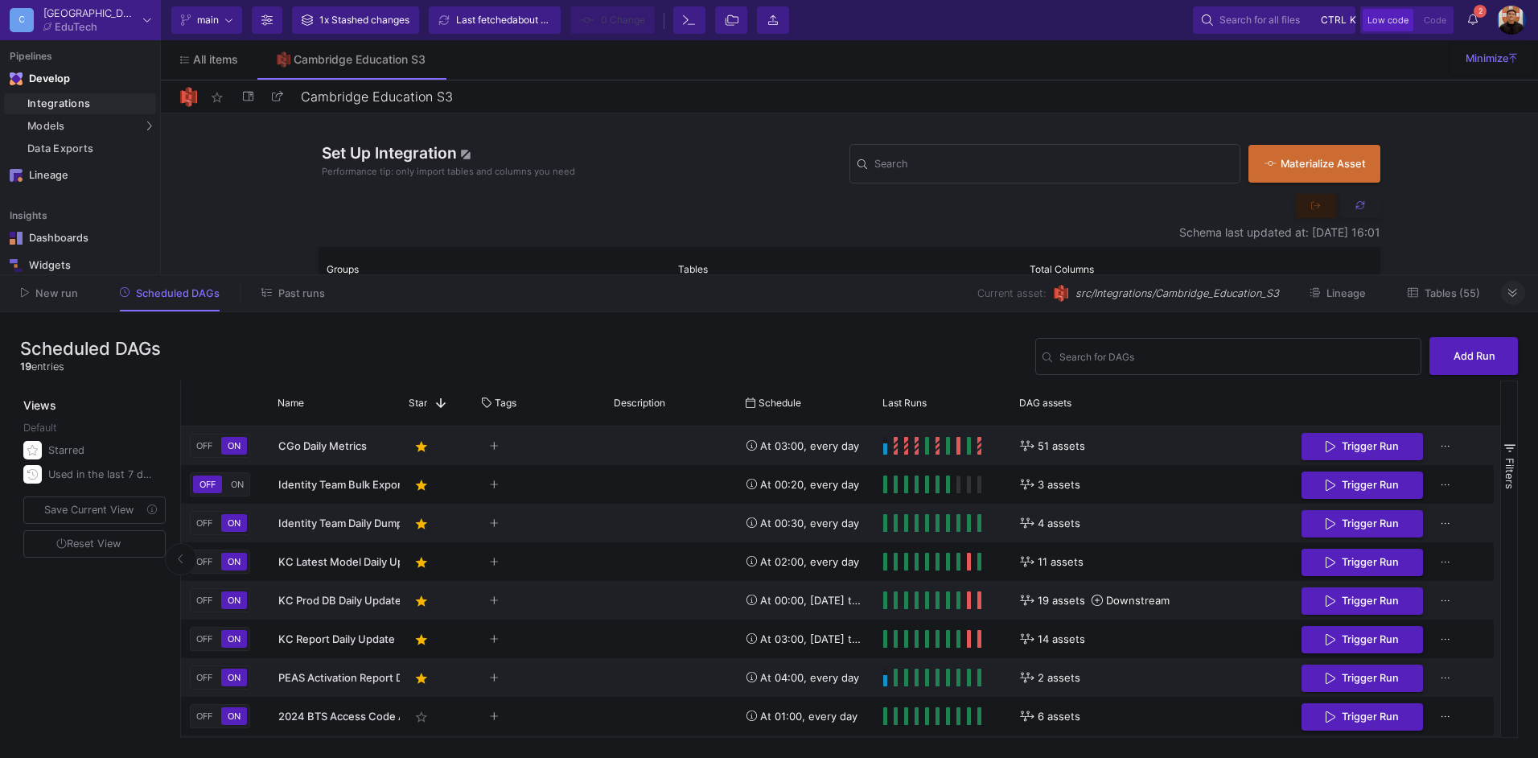
click at [293, 285] on div "New run Scheduled DAGs Past runs Current asset: src/Integrations/Cambridge_Educ…" at bounding box center [769, 293] width 1538 height 37
click at [293, 285] on button "Past runs" at bounding box center [293, 293] width 102 height 25
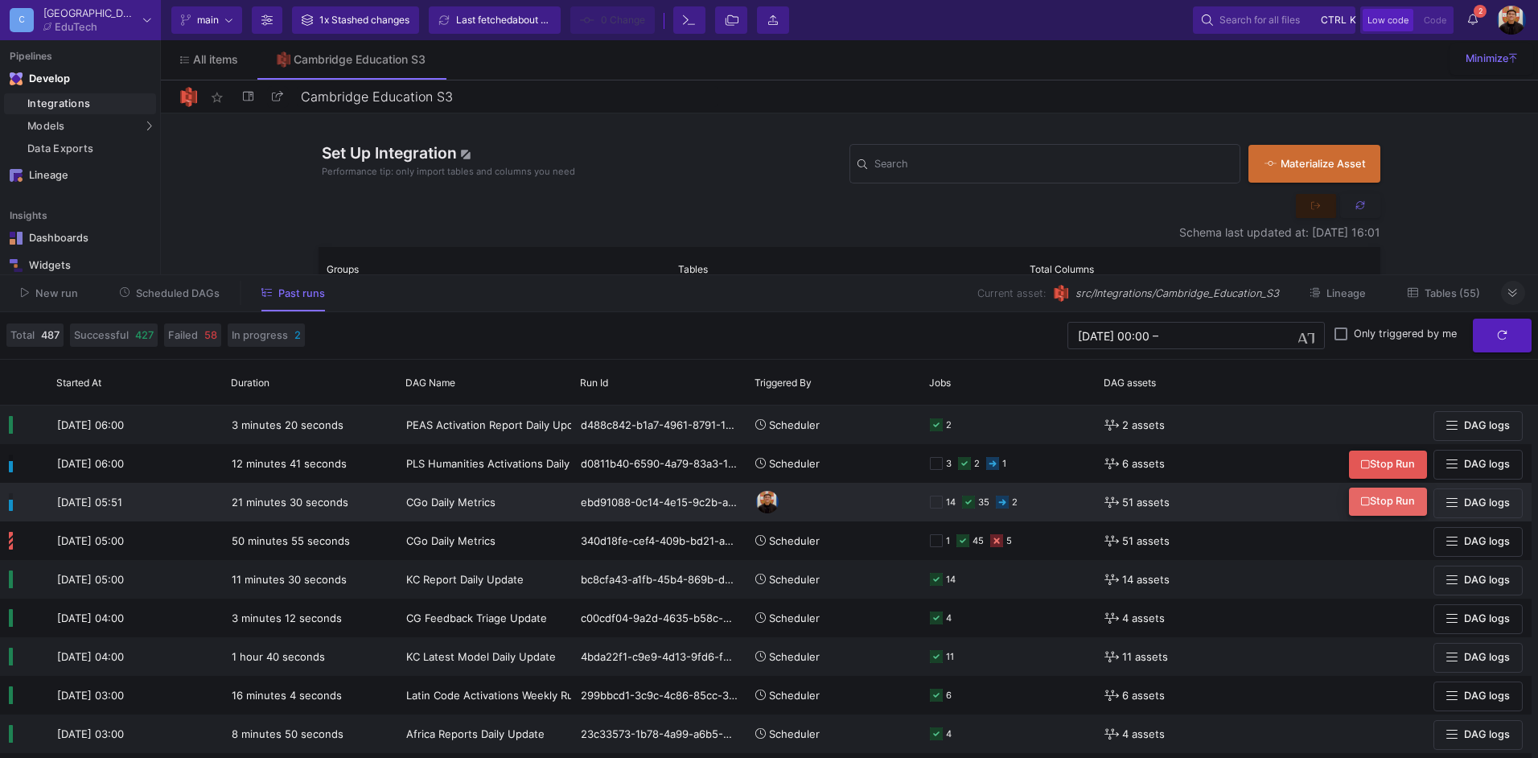
click at [1392, 503] on span "Stop Run" at bounding box center [1388, 501] width 54 height 12
click at [168, 288] on span "Scheduled DAGs" at bounding box center [178, 293] width 84 height 12
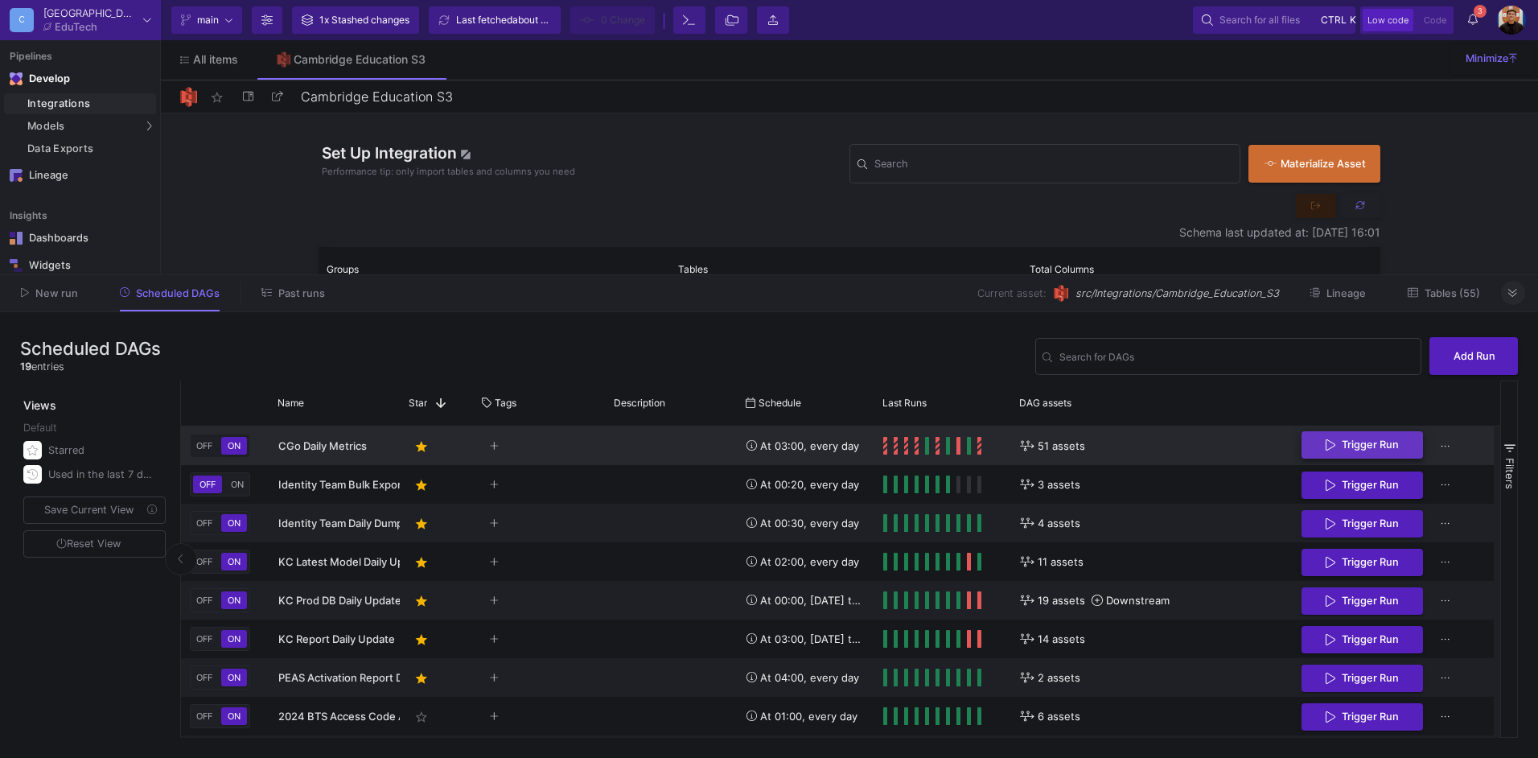
click at [1382, 450] on span "Trigger Run" at bounding box center [1369, 444] width 57 height 12
click at [293, 288] on span "Past runs" at bounding box center [301, 293] width 47 height 12
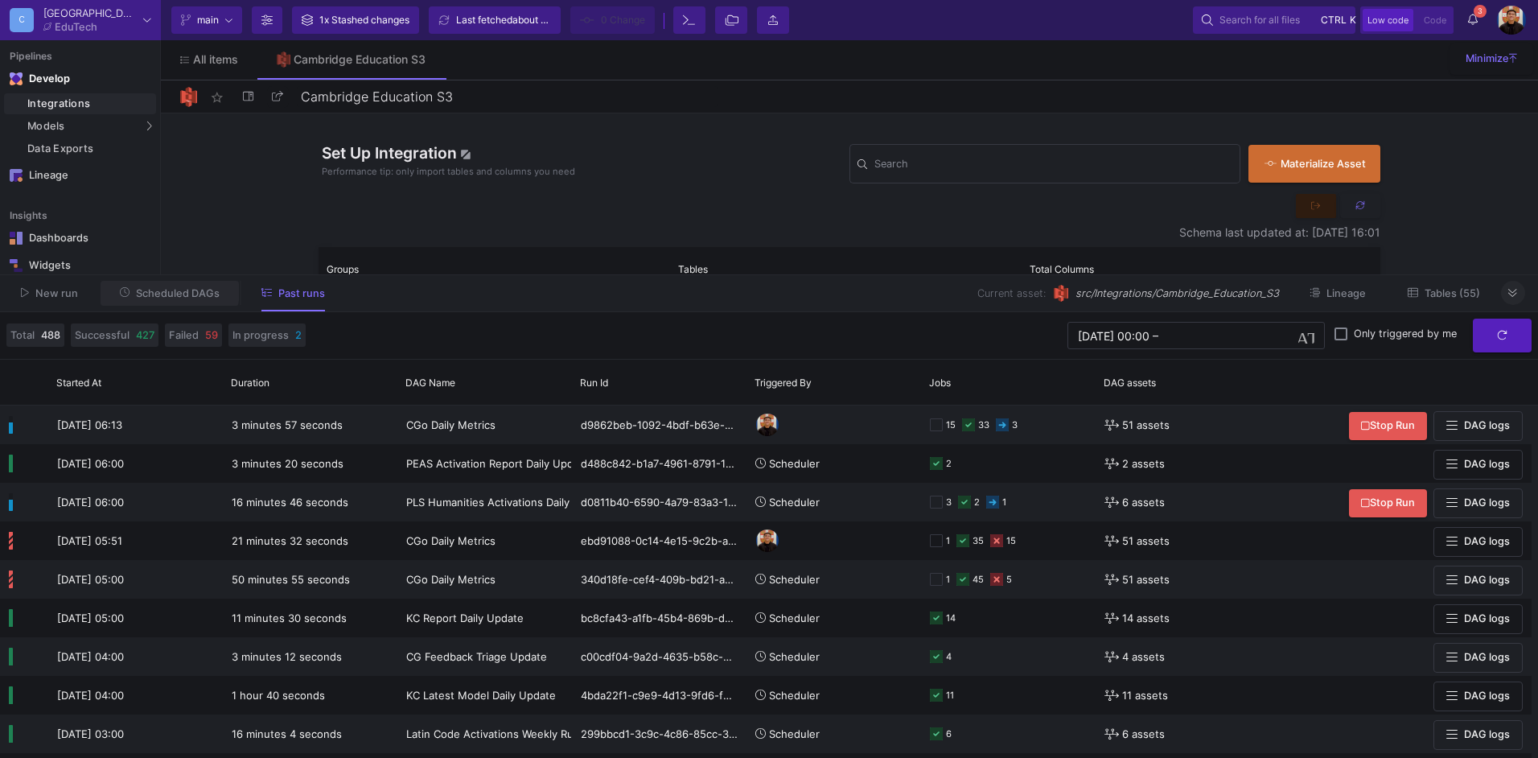
click at [163, 290] on span "Scheduled DAGs" at bounding box center [178, 293] width 84 height 12
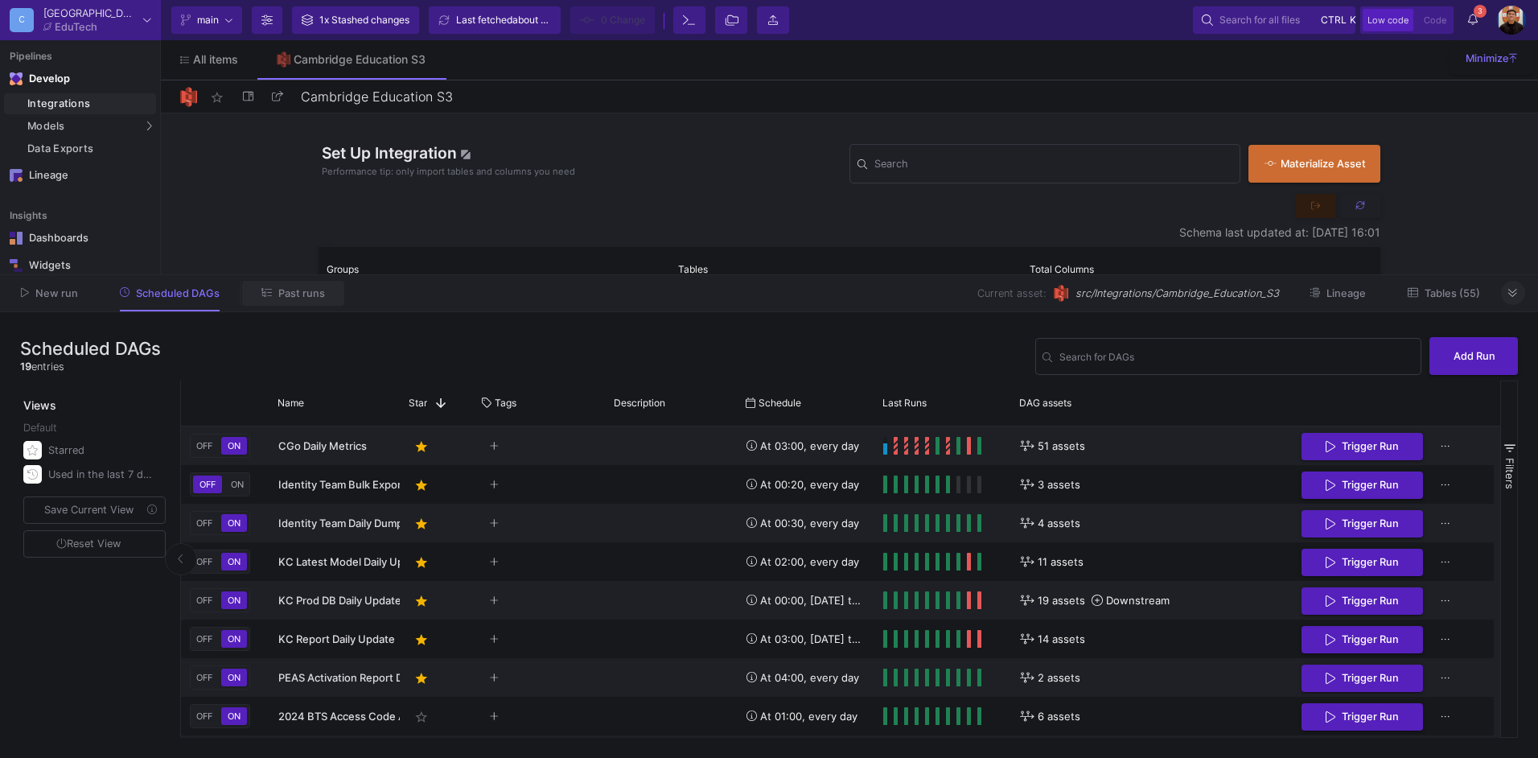
click at [248, 302] on button "Past runs" at bounding box center [293, 293] width 102 height 25
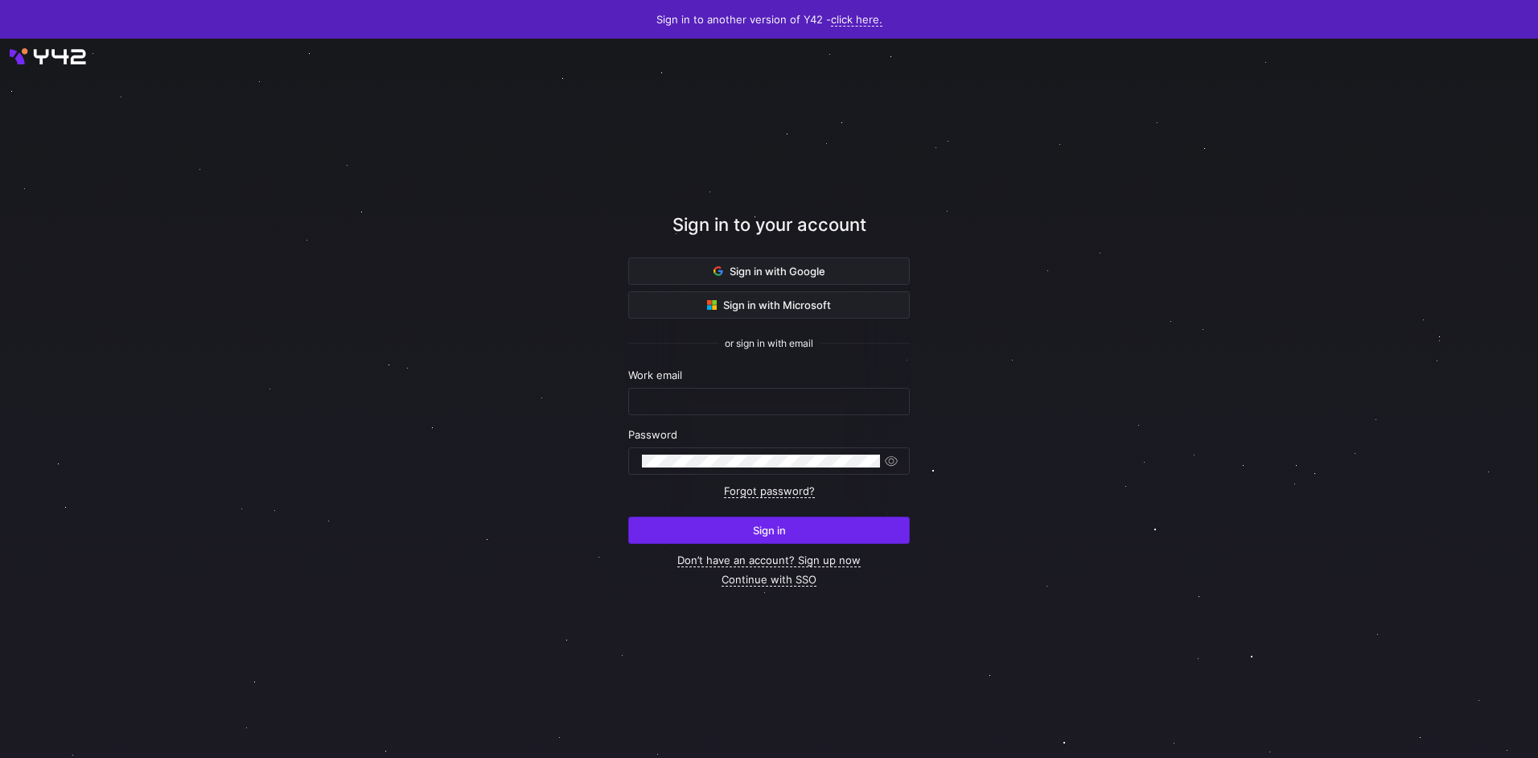
type input "[EMAIL_ADDRESS][DOMAIN_NAME]"
click at [704, 532] on span "submit" at bounding box center [769, 530] width 280 height 26
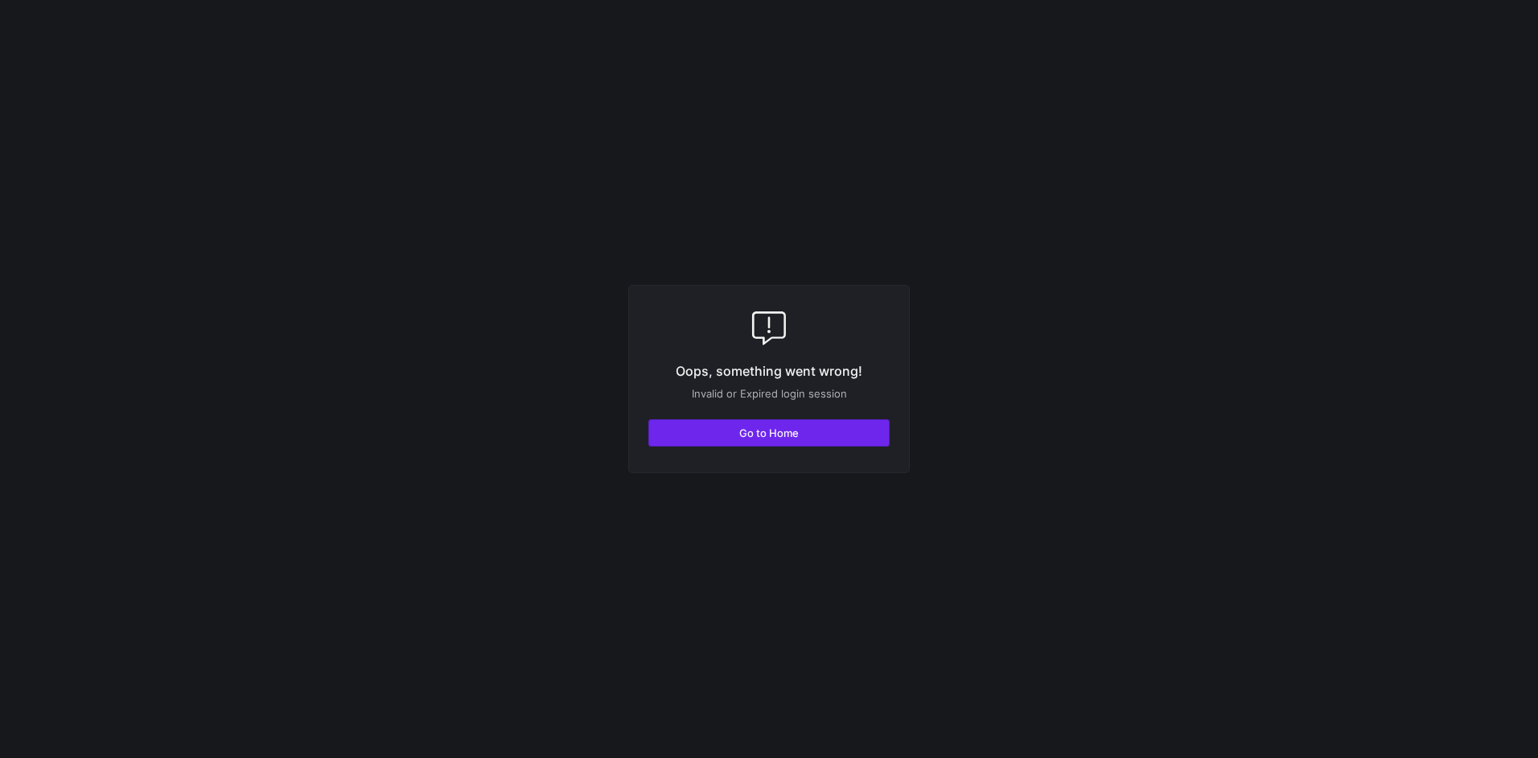
click at [746, 427] on span "Go to Home" at bounding box center [769, 432] width 60 height 13
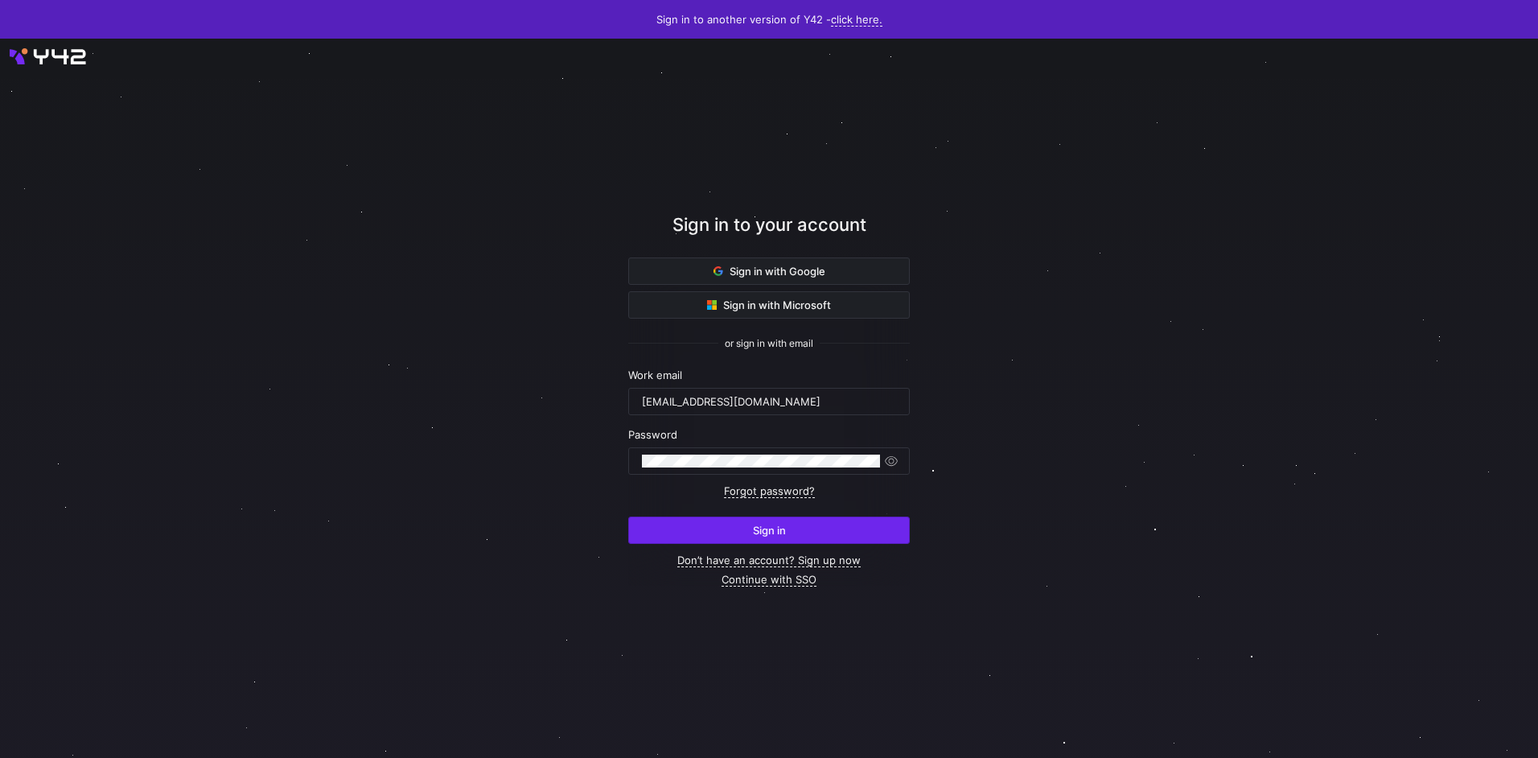
click at [640, 528] on span "submit" at bounding box center [769, 530] width 280 height 26
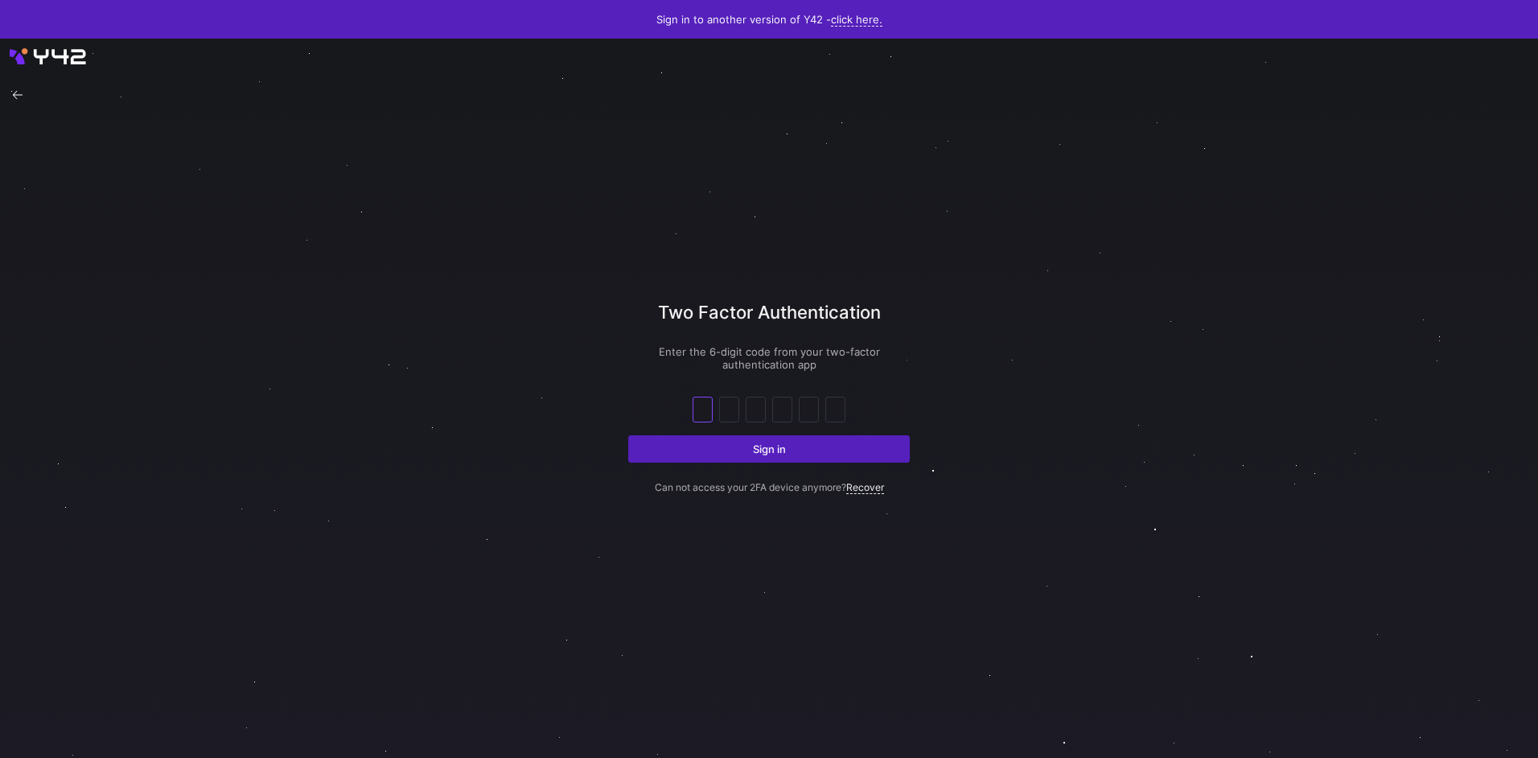
type input "2"
type input "4"
type input "3"
type input "4"
type input "3"
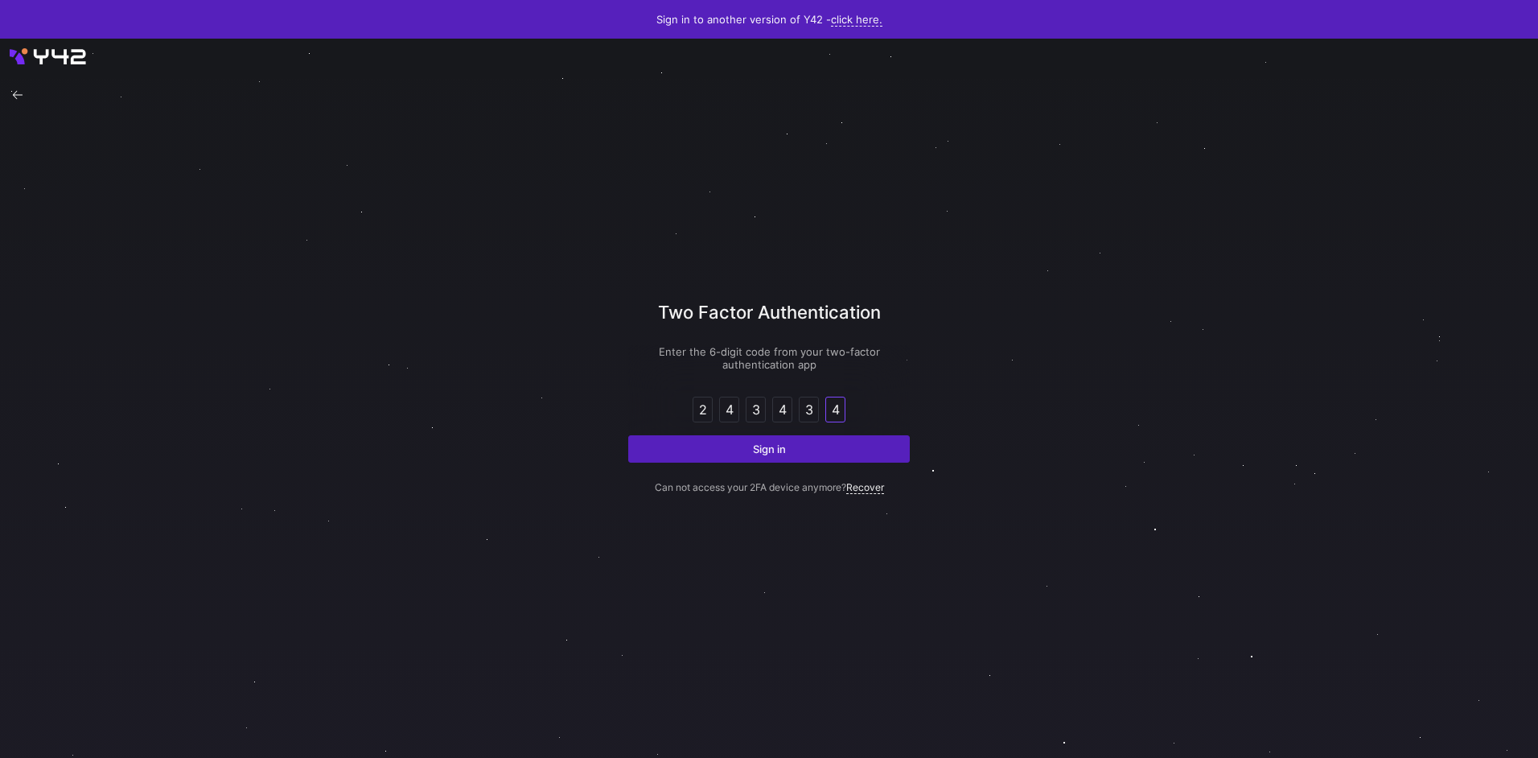
type input "4"
click at [628, 435] on button "Sign in" at bounding box center [768, 448] width 281 height 27
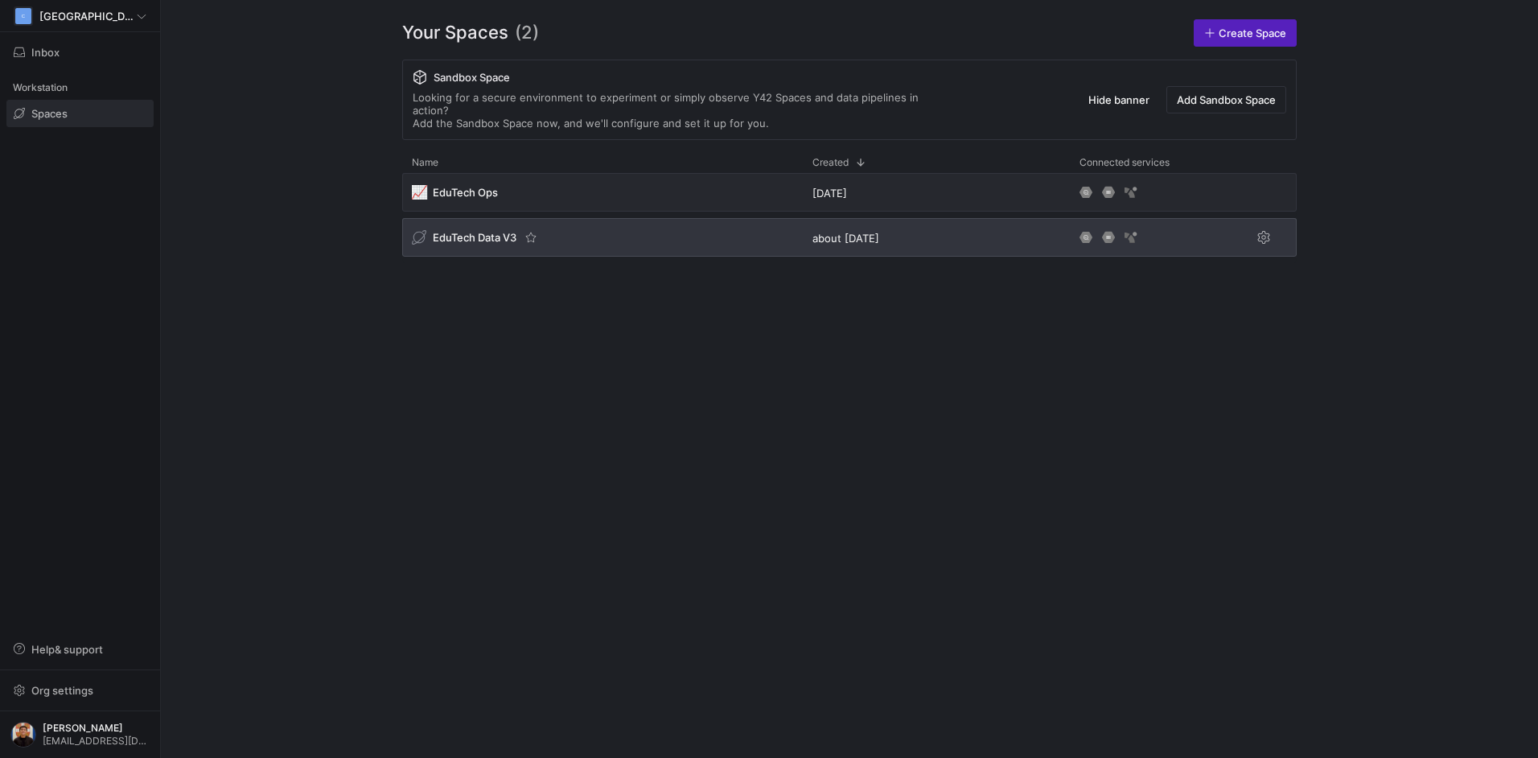
click at [447, 231] on span "EduTech Data V3" at bounding box center [475, 237] width 84 height 13
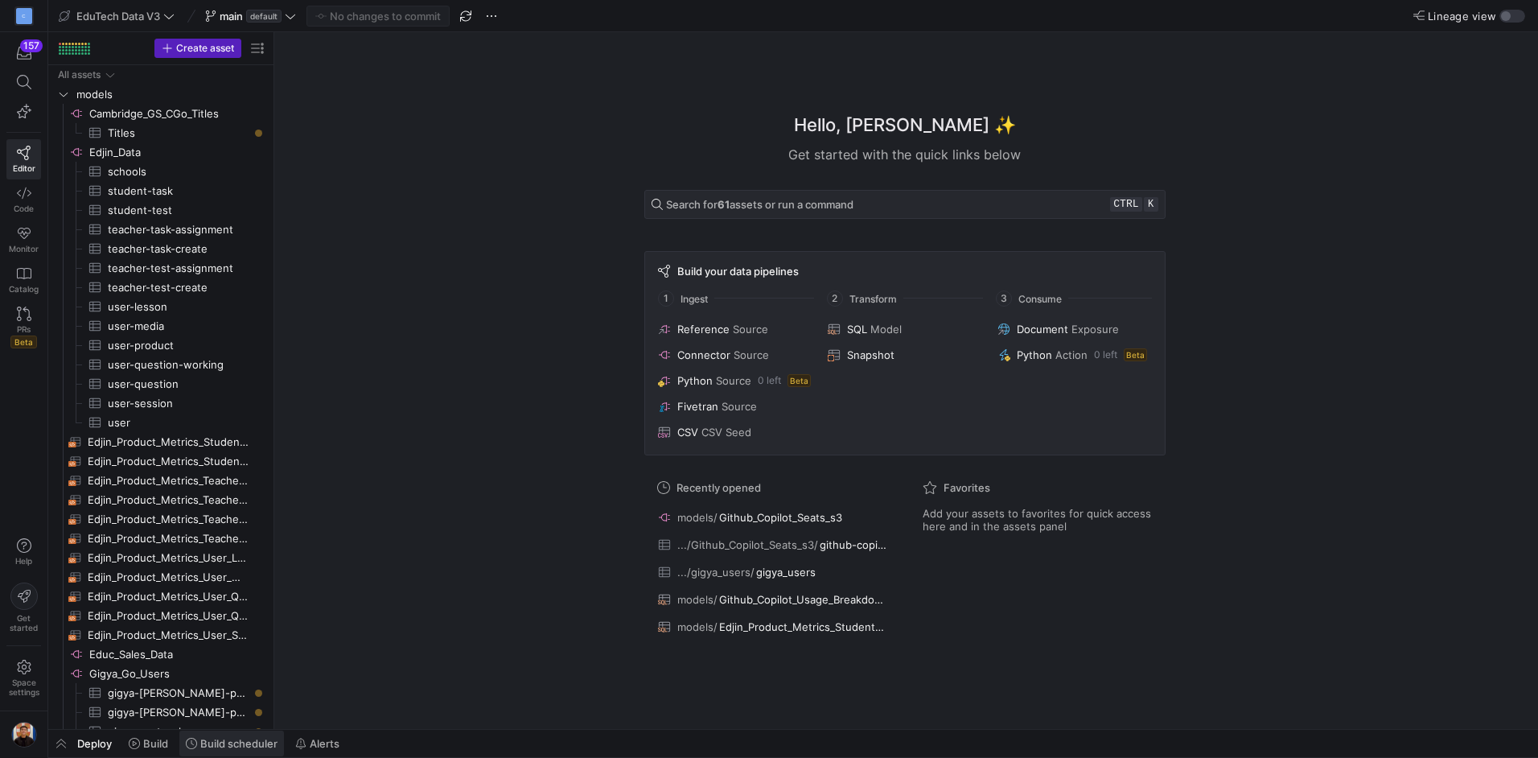
click at [224, 740] on span "Build scheduler" at bounding box center [238, 743] width 77 height 13
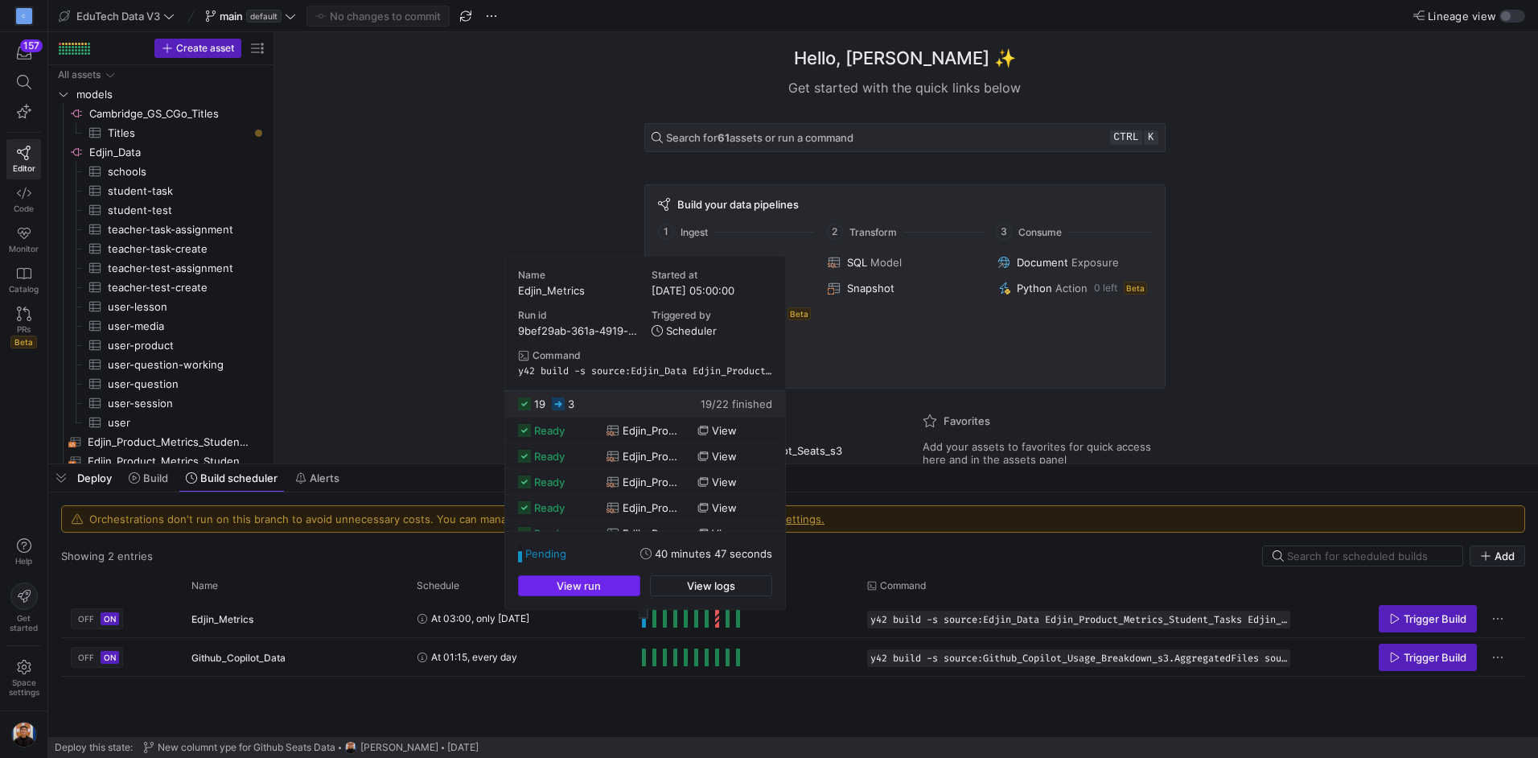
click at [577, 586] on span "View run" at bounding box center [579, 585] width 44 height 13
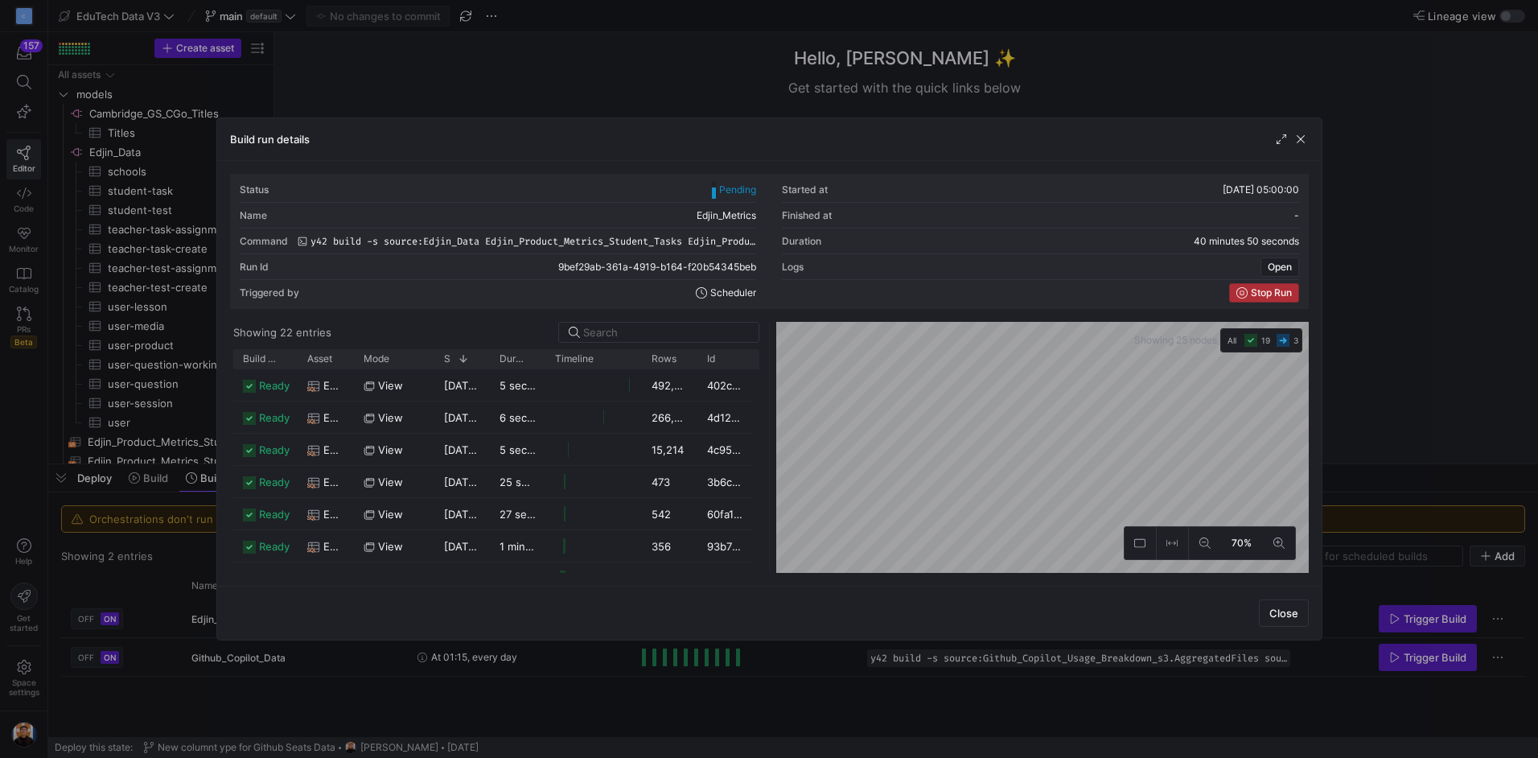
click at [1264, 295] on span "Stop Run" at bounding box center [1271, 292] width 41 height 11
click at [1481, 219] on div at bounding box center [769, 379] width 1538 height 758
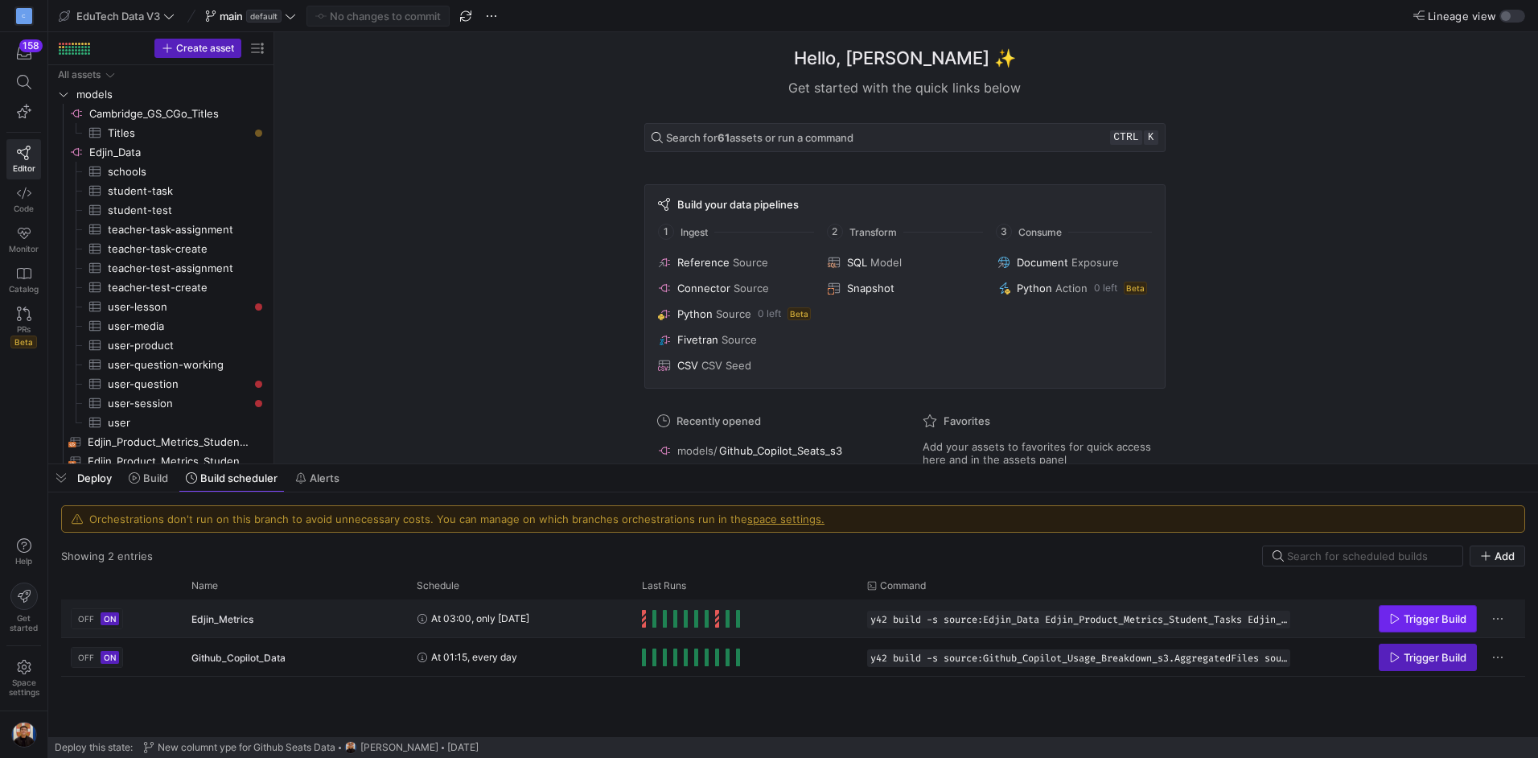
click at [1411, 628] on span "Press SPACE to select this row." at bounding box center [1427, 619] width 97 height 26
